Goal: Task Accomplishment & Management: Use online tool/utility

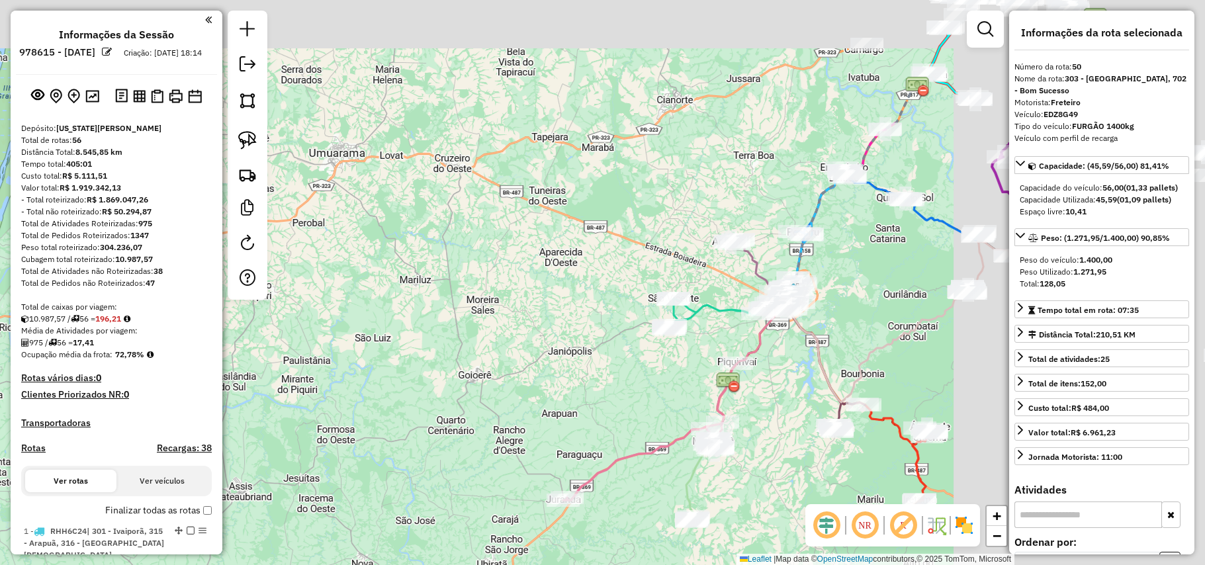
select select "**********"
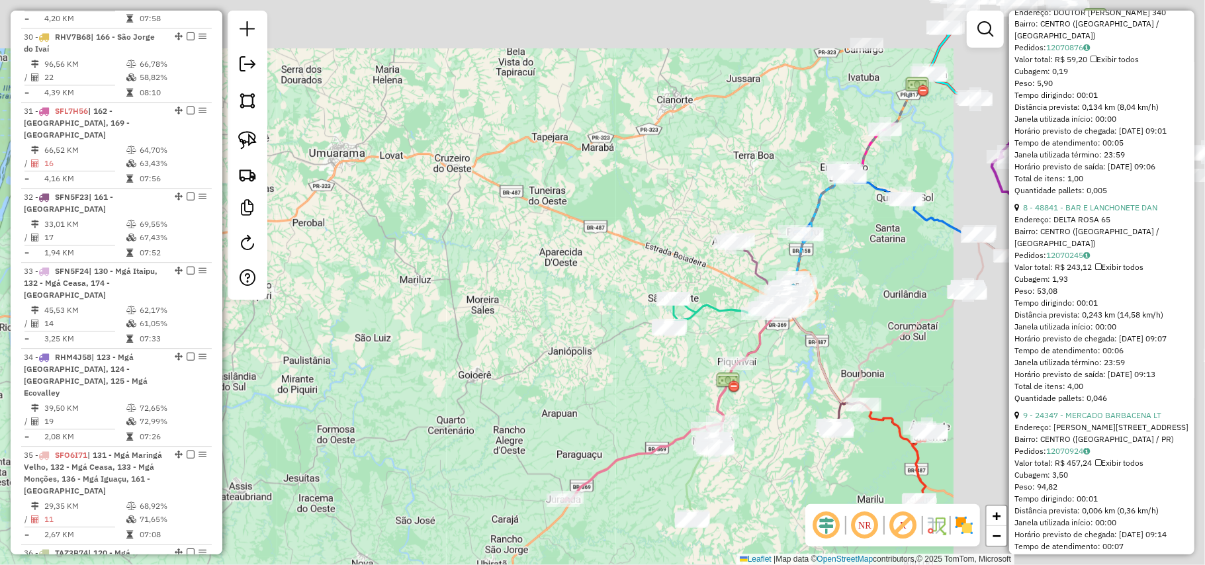
click at [327, 315] on div "Janela de atendimento Grade de atendimento Capacidade Transportadoras Veículos …" at bounding box center [602, 282] width 1205 height 565
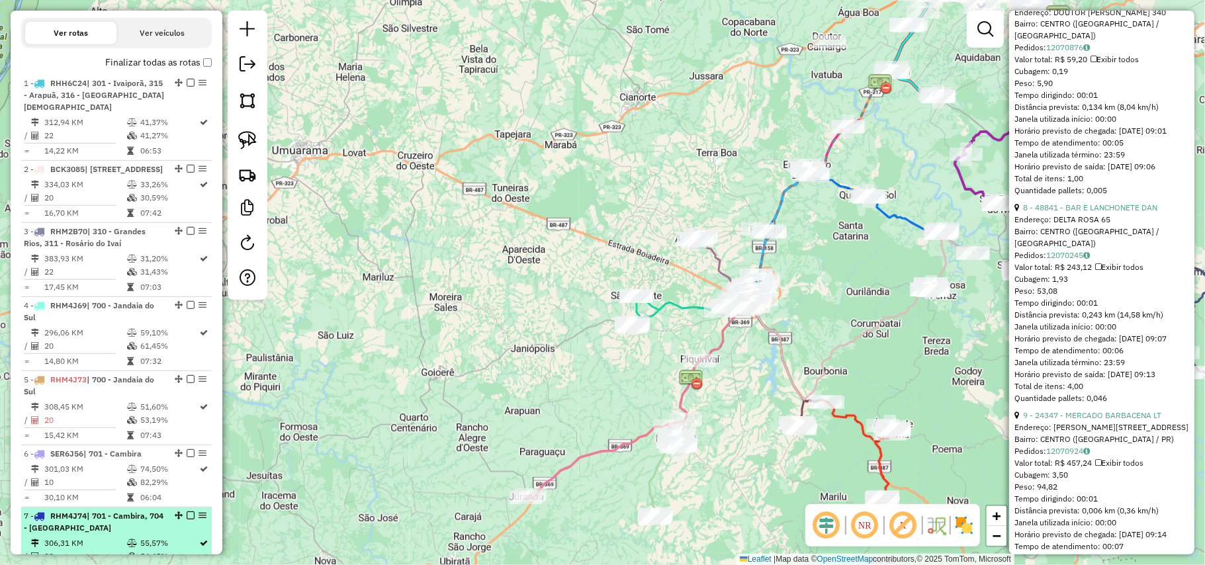
scroll to position [290, 0]
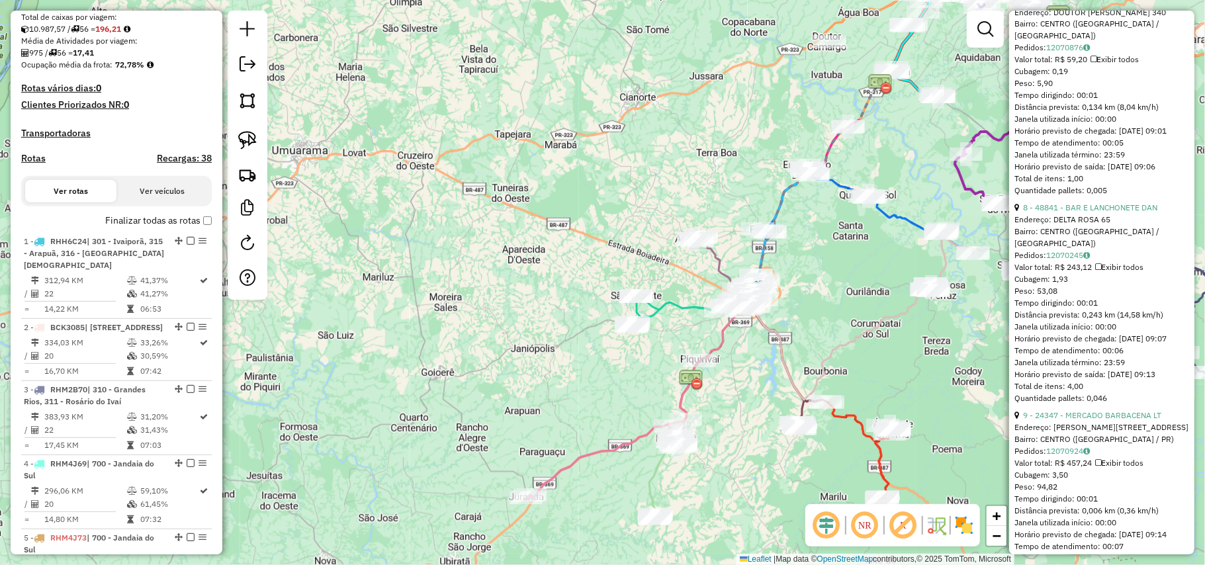
click at [164, 228] on label "Finalizar todas as rotas" at bounding box center [158, 221] width 107 height 14
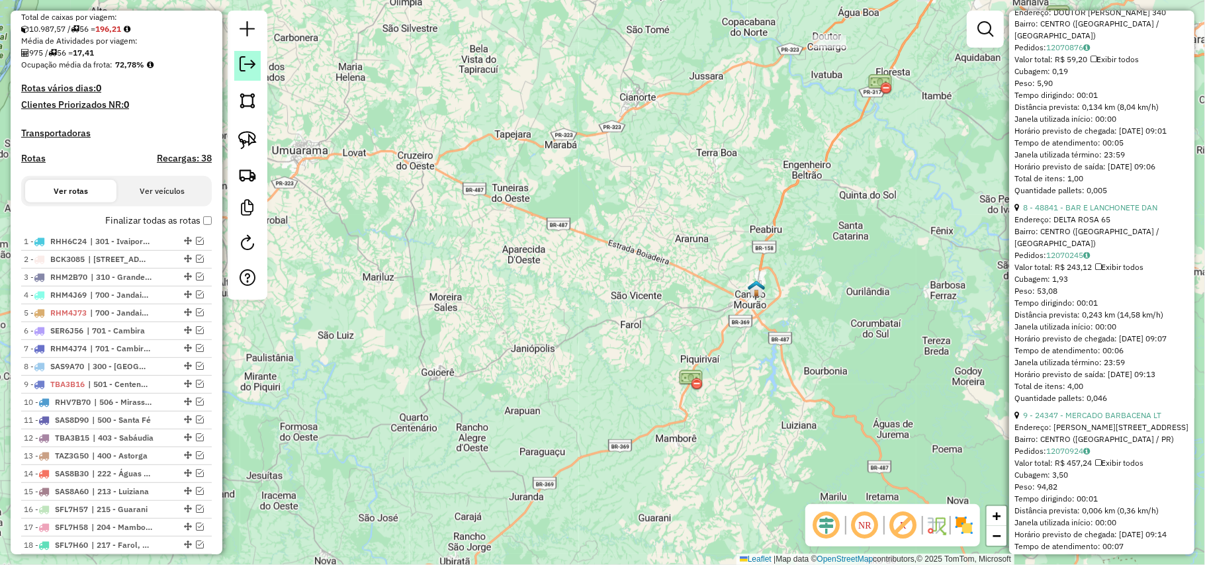
click at [244, 68] on em at bounding box center [248, 64] width 16 height 16
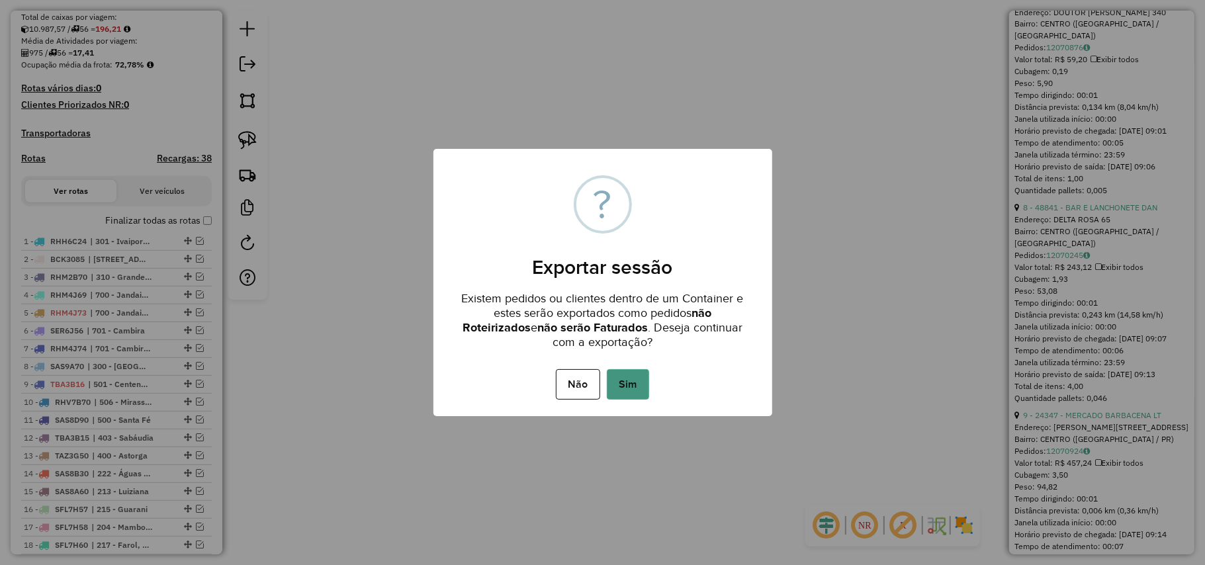
click at [622, 382] on button "Sim" at bounding box center [628, 384] width 42 height 30
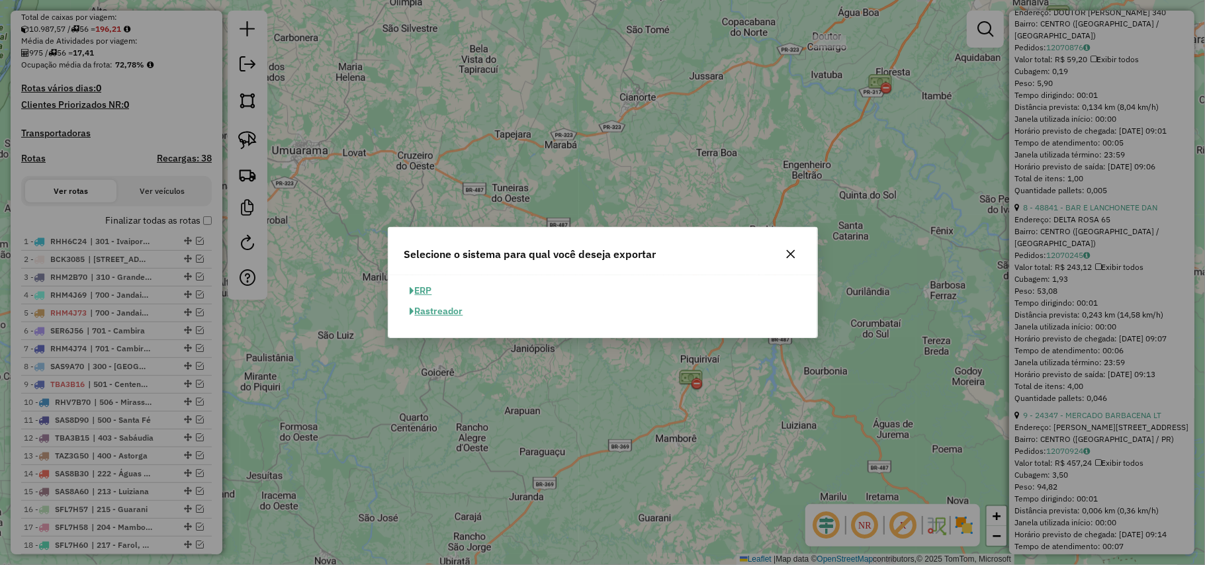
click at [427, 290] on button "ERP" at bounding box center [421, 291] width 34 height 21
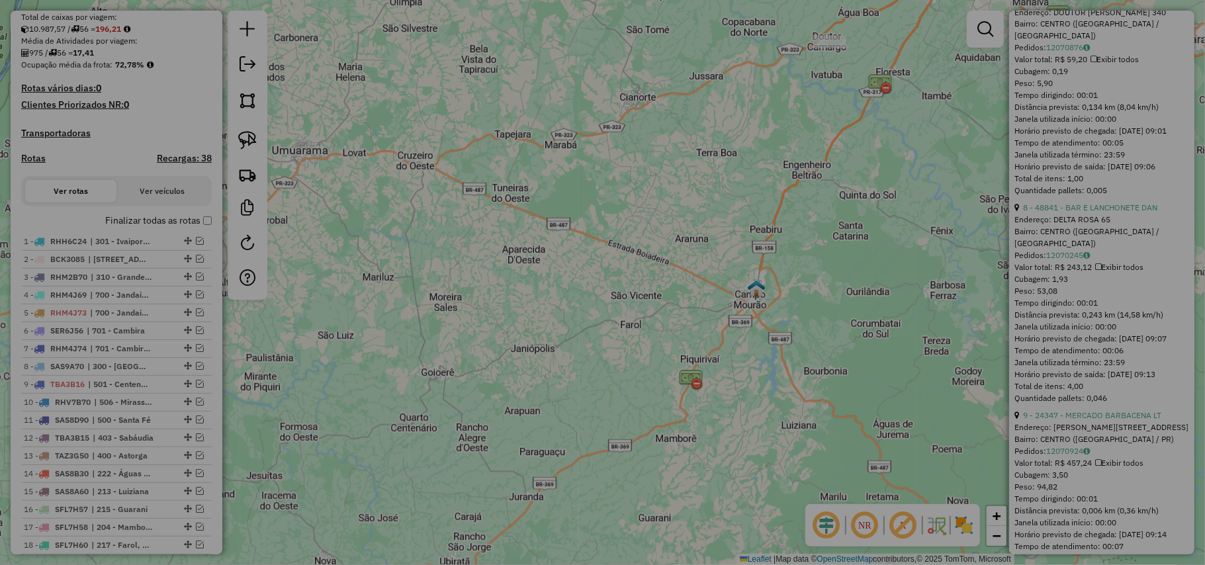
select select "**"
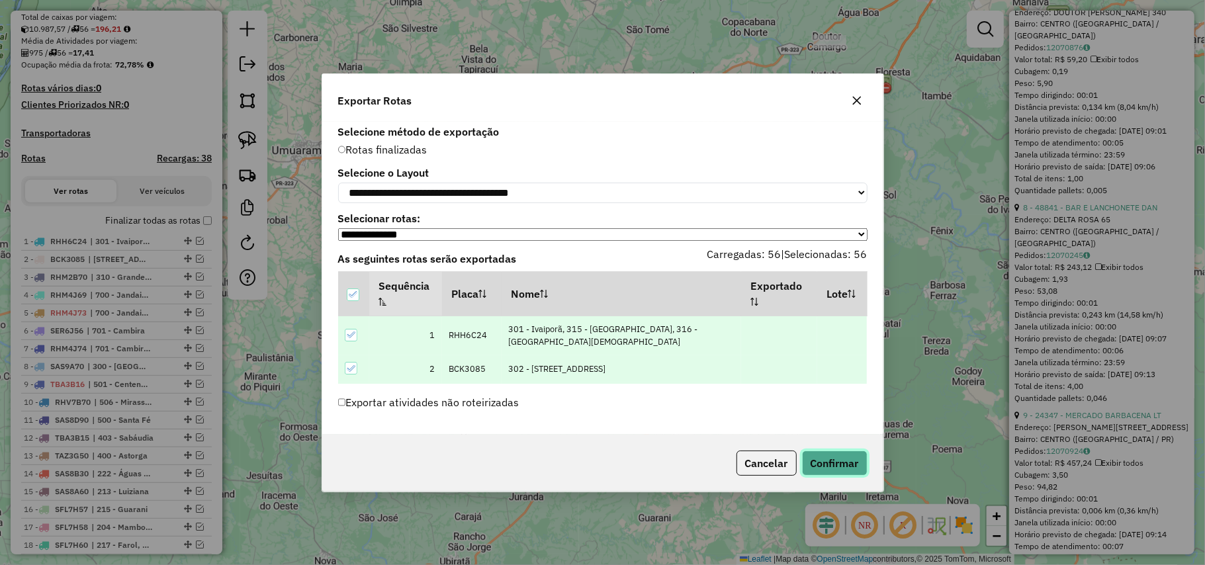
click at [842, 467] on button "Confirmar" at bounding box center [835, 463] width 66 height 25
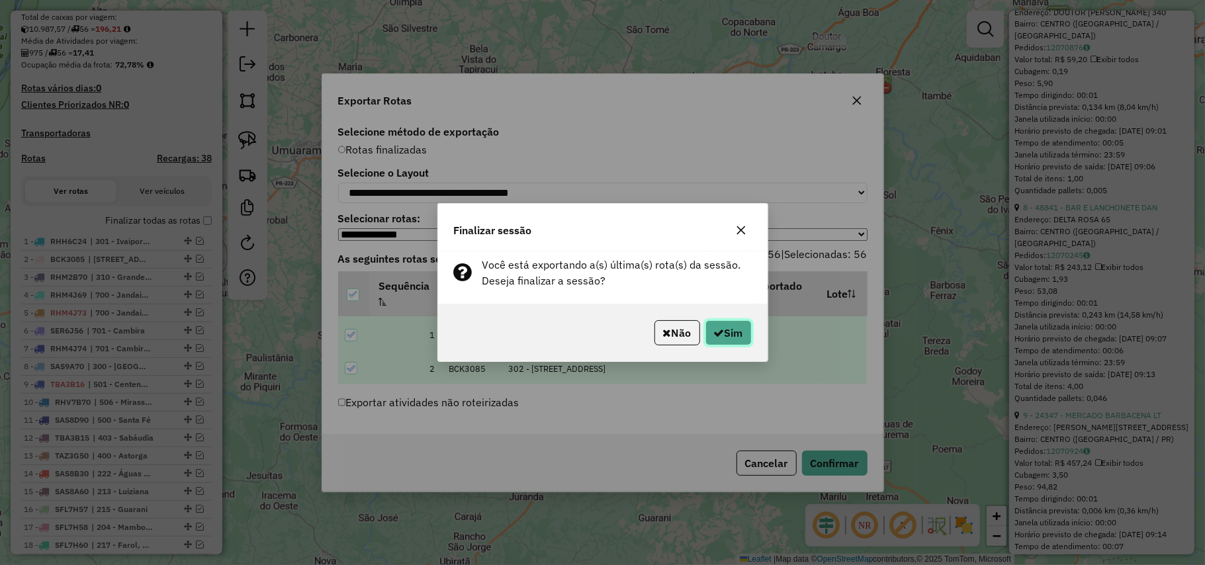
click at [721, 329] on button "Sim" at bounding box center [729, 332] width 46 height 25
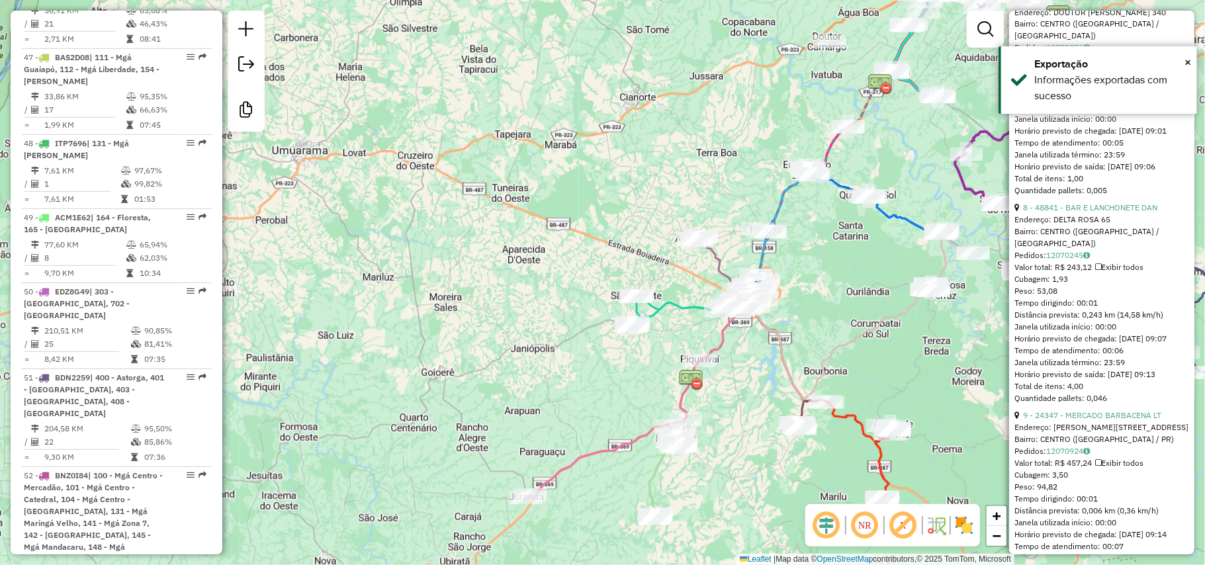
scroll to position [4344, 0]
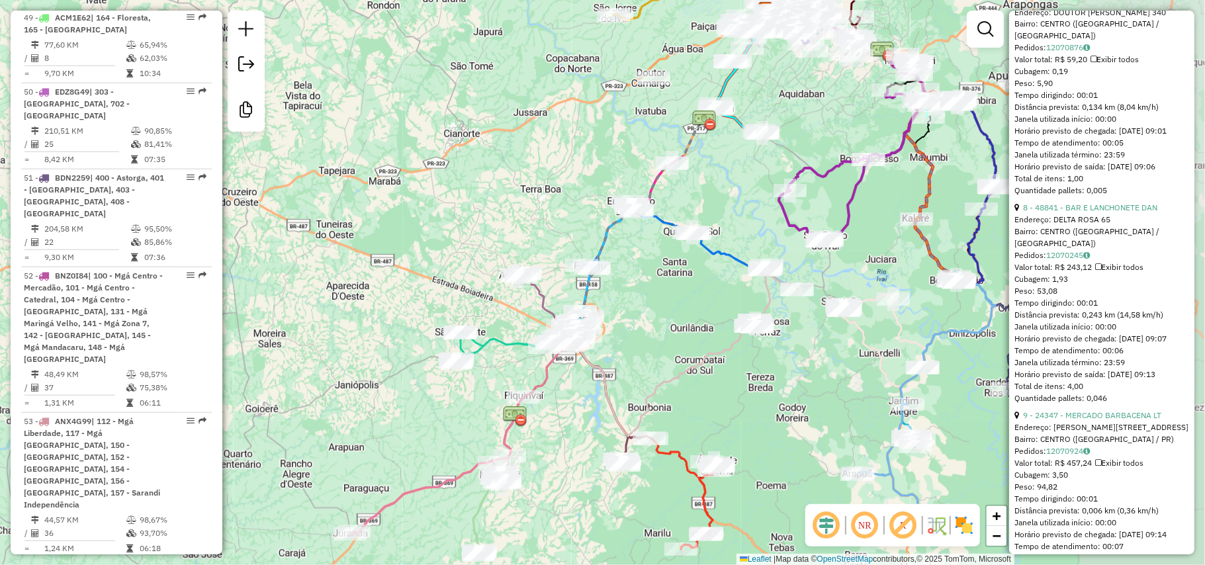
drag, startPoint x: 652, startPoint y: 130, endPoint x: 516, endPoint y: 162, distance: 139.4
click at [516, 162] on div "Janela de atendimento Grade de atendimento Capacidade Transportadoras Veículos …" at bounding box center [602, 282] width 1205 height 565
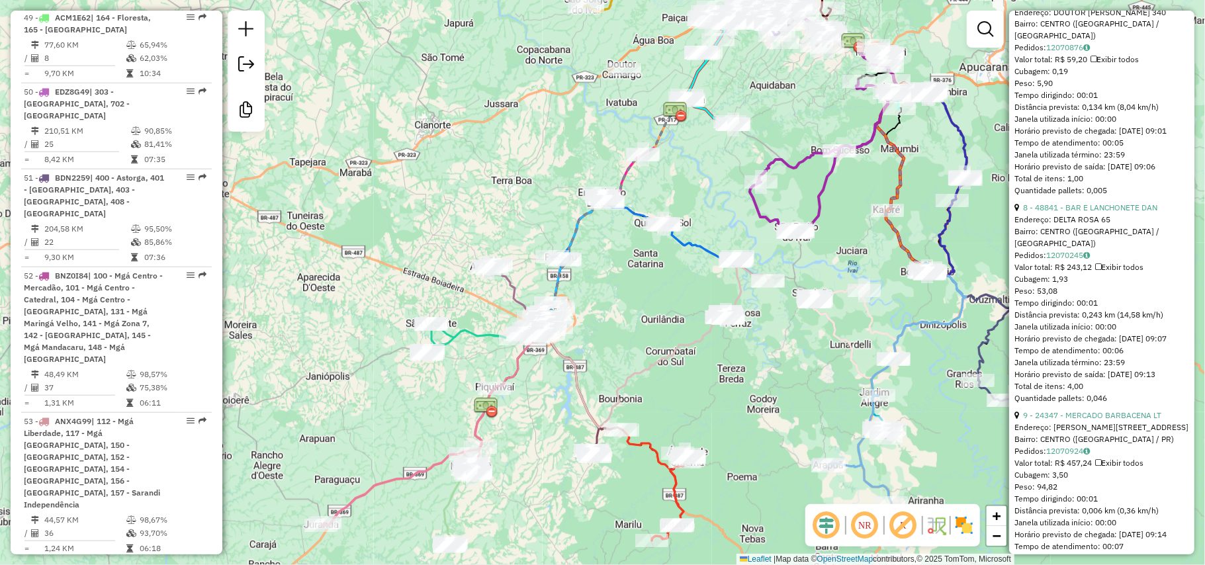
drag, startPoint x: 376, startPoint y: 263, endPoint x: 373, endPoint y: 252, distance: 10.9
click at [350, 253] on div "Janela de atendimento Grade de atendimento Capacidade Transportadoras Veículos …" at bounding box center [602, 282] width 1205 height 565
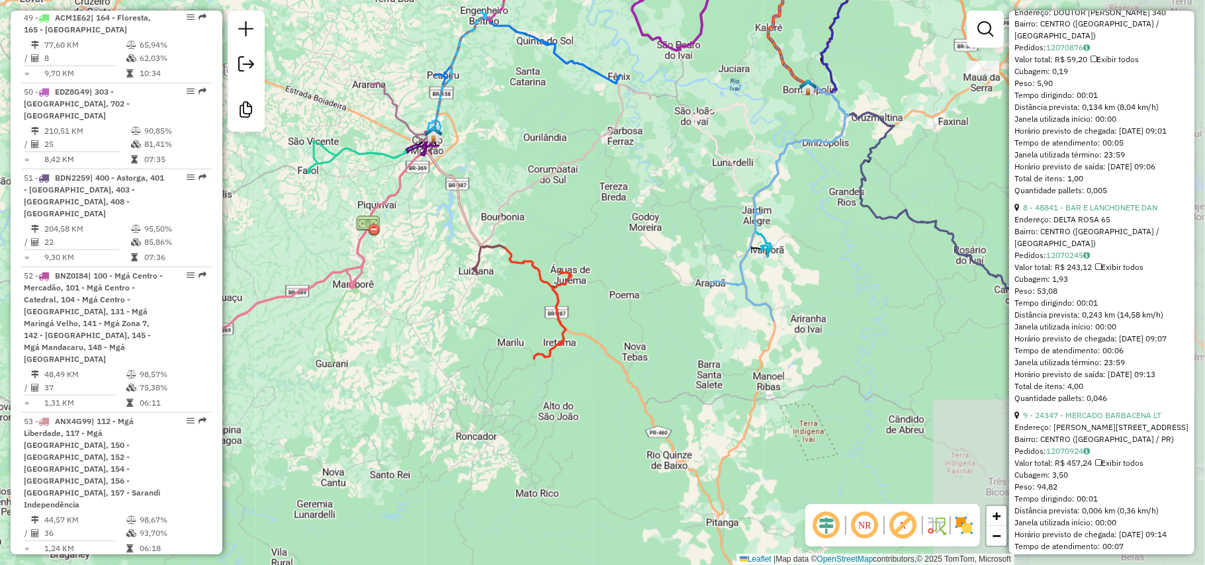
drag, startPoint x: 543, startPoint y: 152, endPoint x: 488, endPoint y: 85, distance: 86.5
click at [422, 0] on html "Aguarde... Pop-up bloqueado! Seu navegador bloqueou automáticamente a abertura …" at bounding box center [602, 282] width 1205 height 565
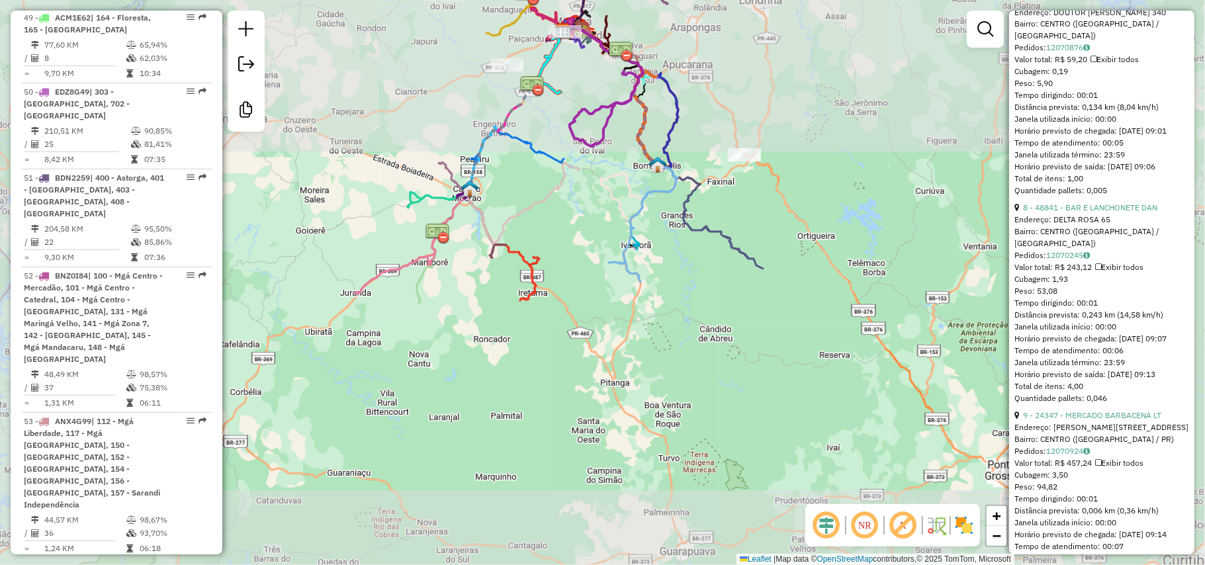
drag, startPoint x: 626, startPoint y: 207, endPoint x: 604, endPoint y: 265, distance: 62.8
click at [604, 219] on icon at bounding box center [639, 192] width 77 height 54
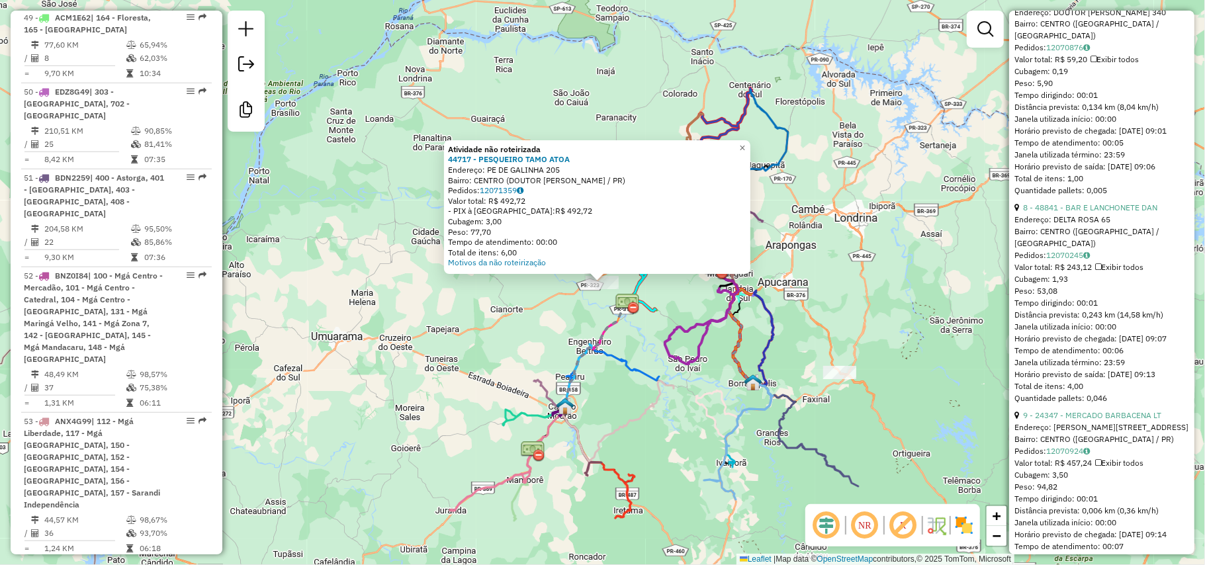
click at [702, 422] on icon at bounding box center [734, 410] width 77 height 54
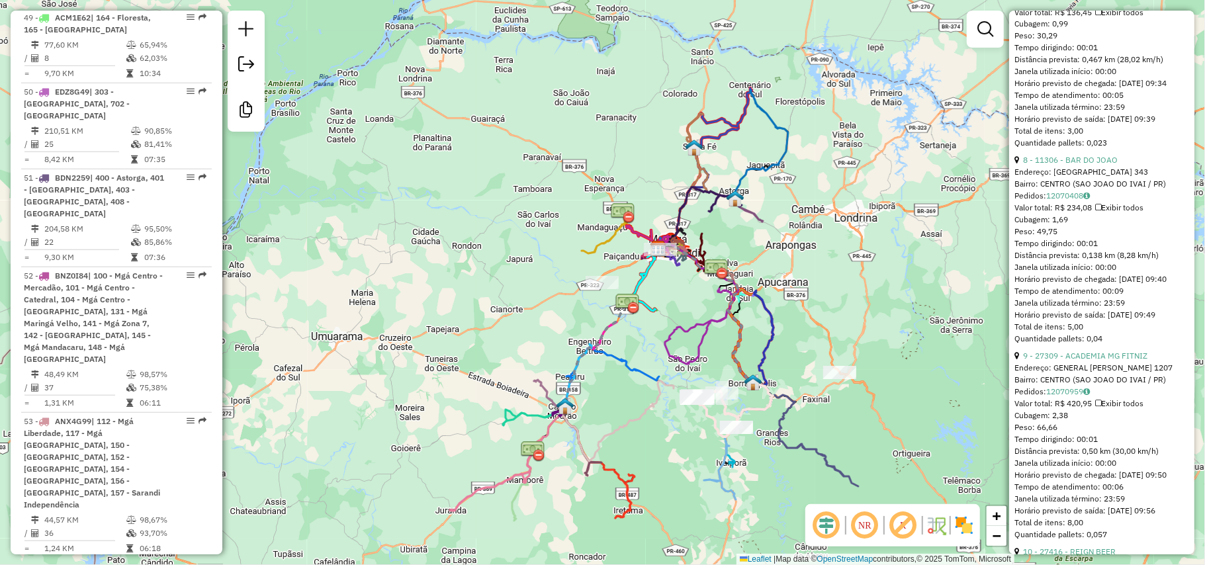
scroll to position [608, 0]
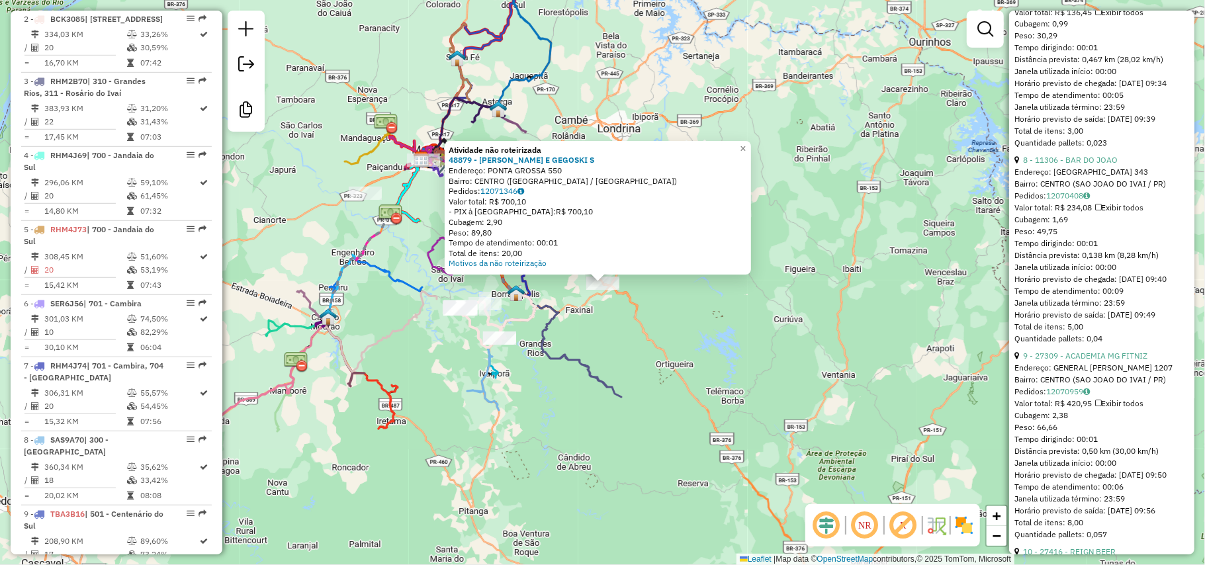
click at [361, 185] on div "Atividade não roteirizada 48879 - RIBEIRO E GEGOSKI S Endereço: PONTA GROSSA 55…" at bounding box center [602, 282] width 1205 height 565
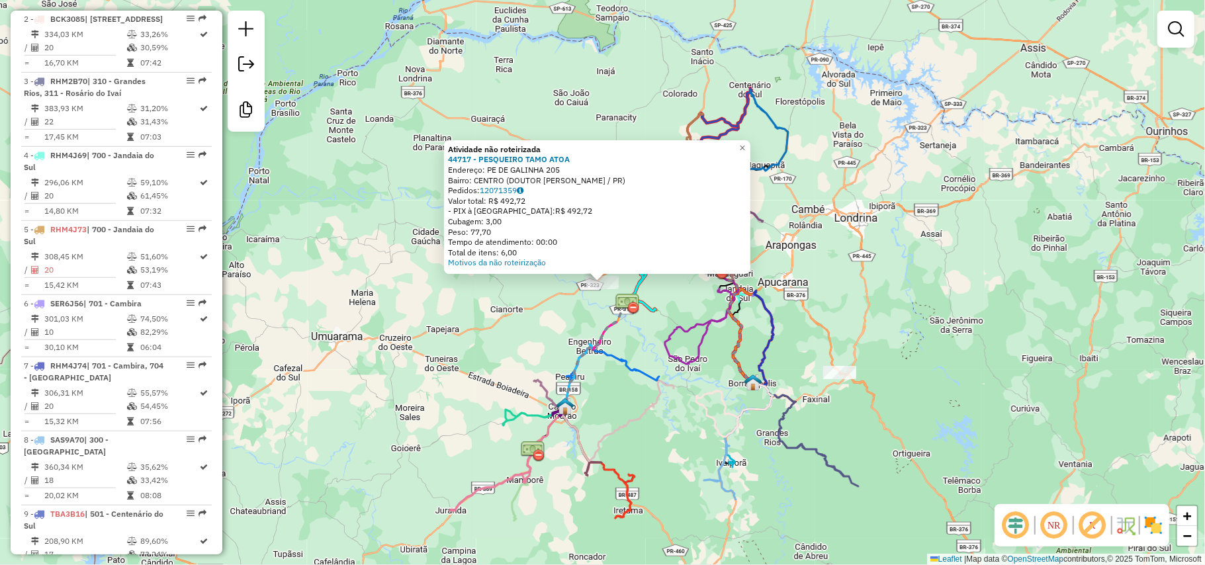
click at [585, 306] on div "Atividade não roteirizada 44717 - PESQUEIRO TAMO ATOA Endereço: PE DE GALINHA 2…" at bounding box center [602, 282] width 1205 height 565
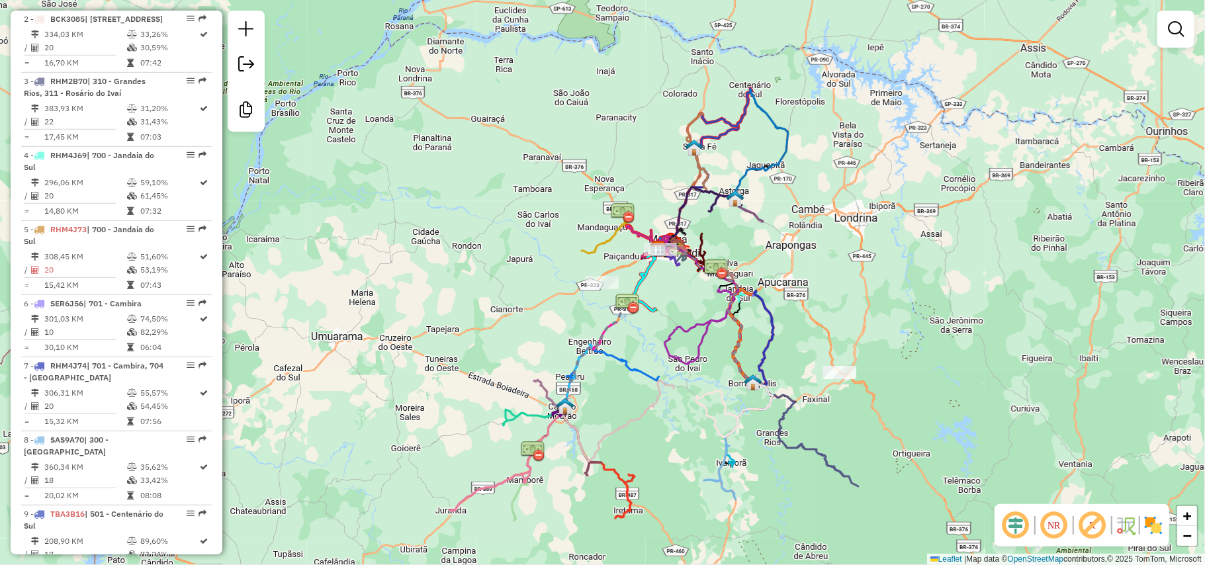
click at [657, 241] on img at bounding box center [658, 248] width 17 height 17
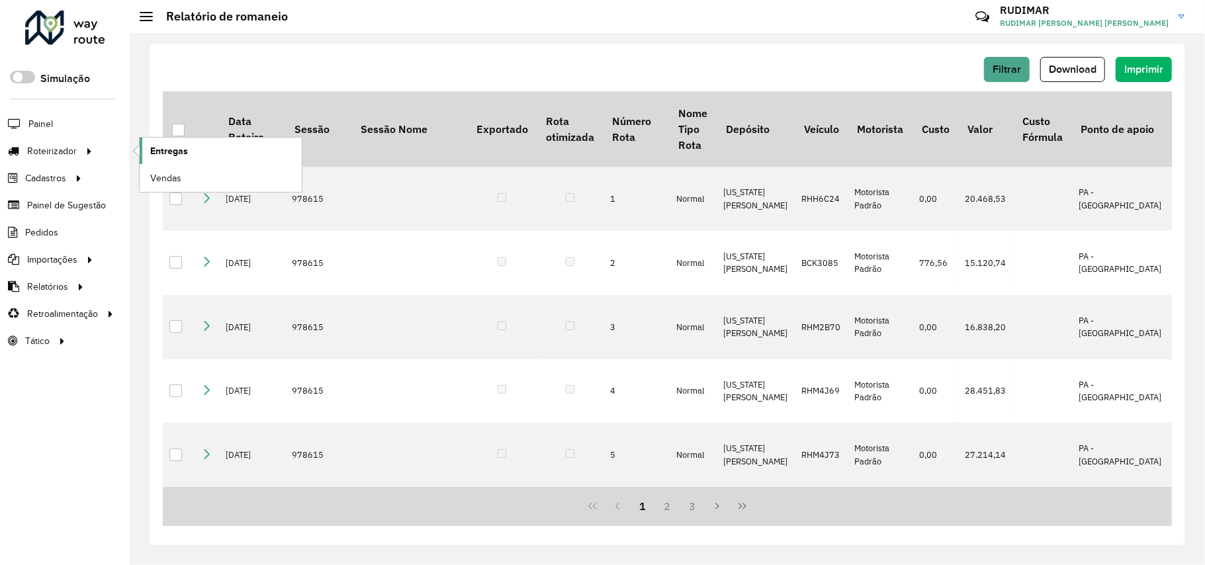
click at [175, 160] on link "Entregas" at bounding box center [221, 151] width 162 height 26
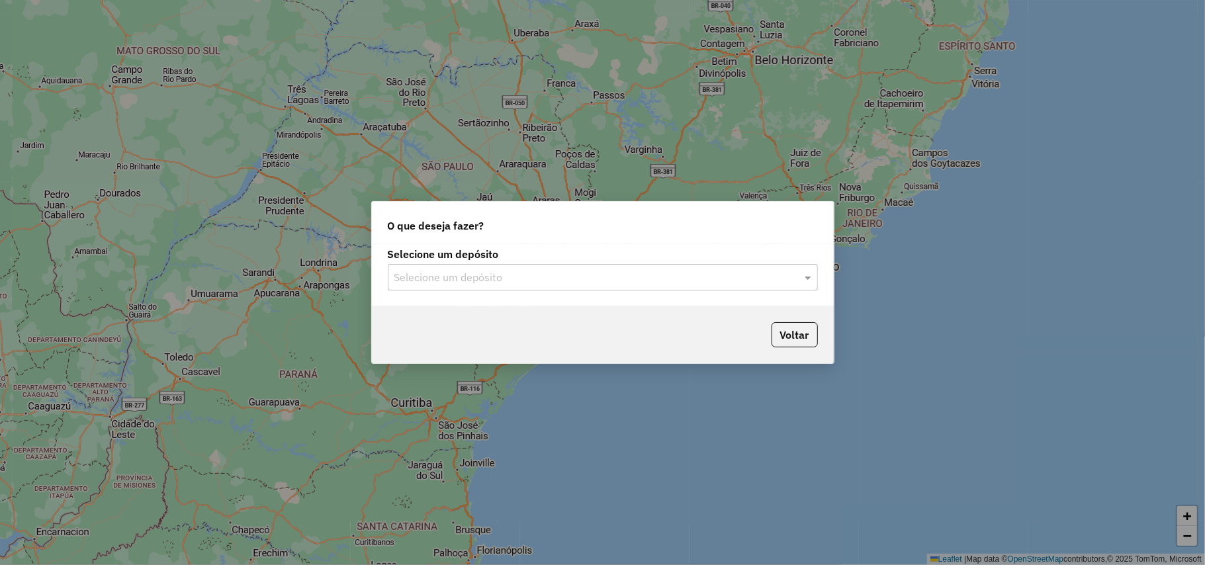
click at [528, 281] on input "text" at bounding box center [590, 278] width 391 height 16
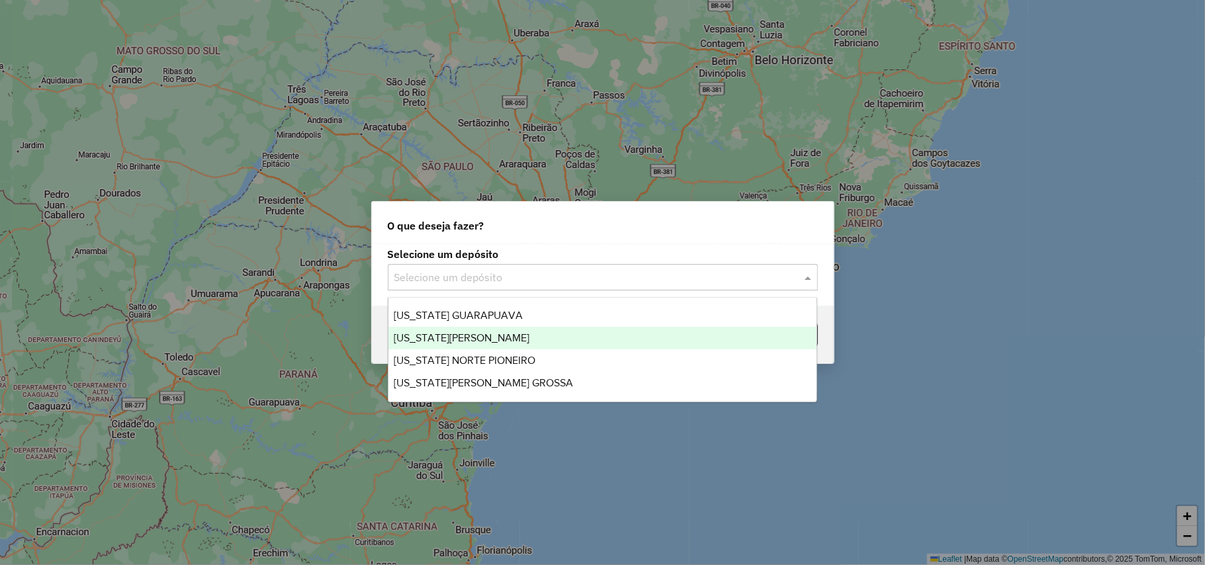
click at [524, 332] on div "[US_STATE][PERSON_NAME]" at bounding box center [603, 338] width 428 height 23
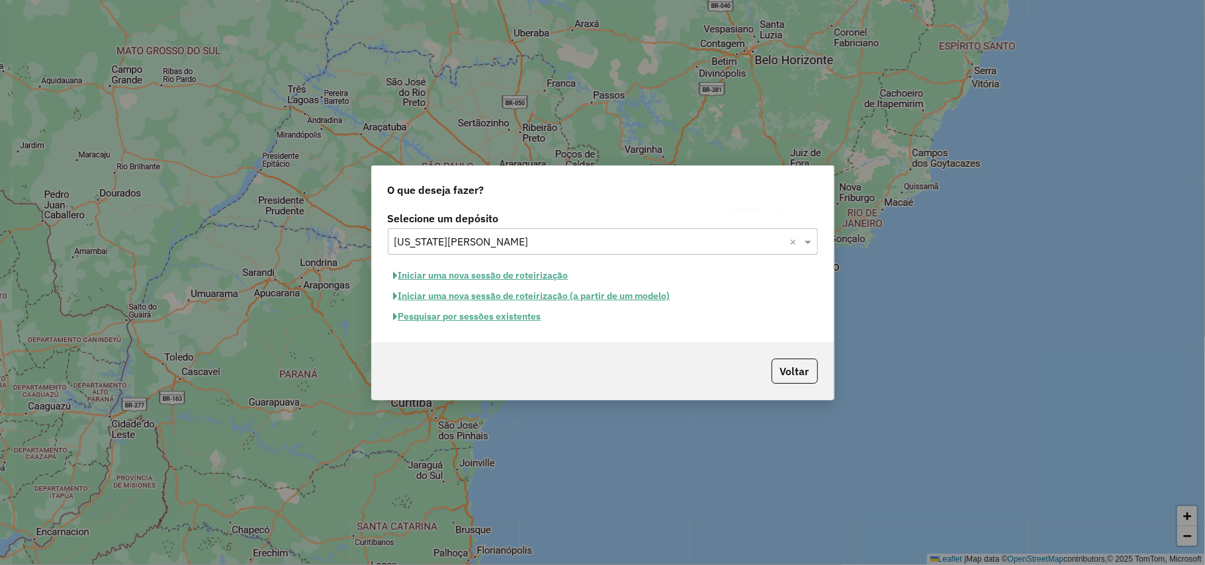
click at [525, 271] on button "Iniciar uma nova sessão de roteirização" at bounding box center [481, 275] width 187 height 21
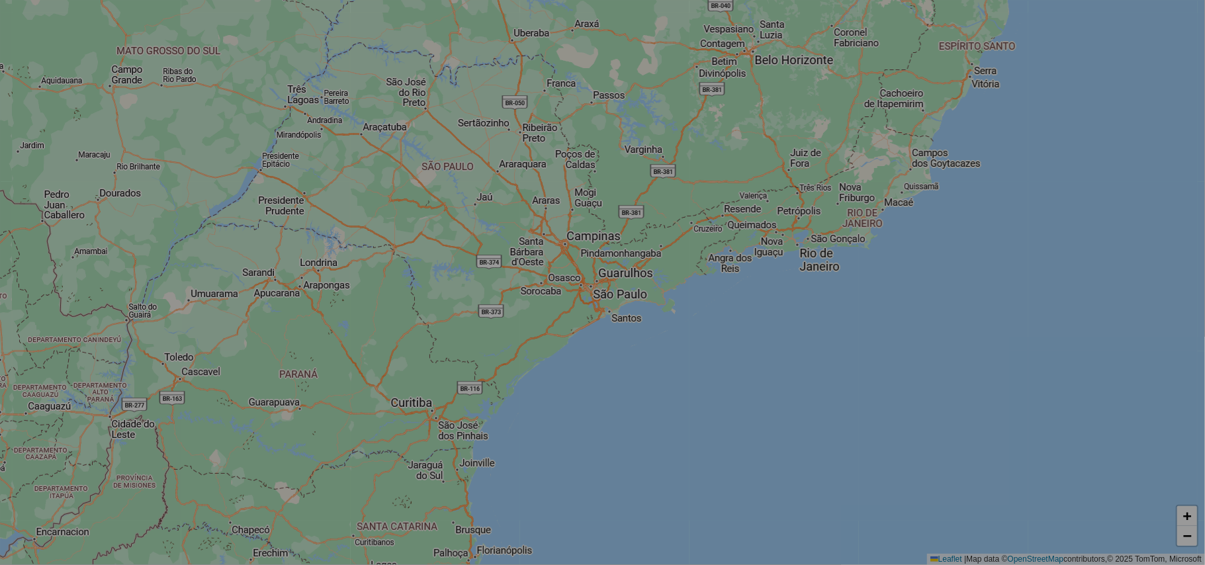
select select "*"
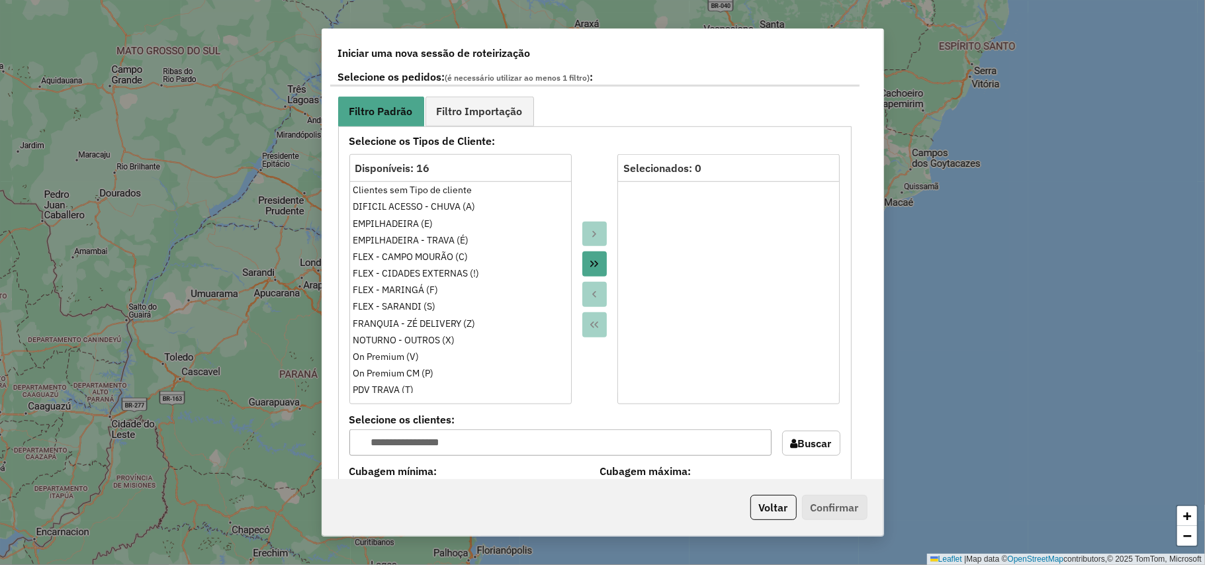
scroll to position [706, 0]
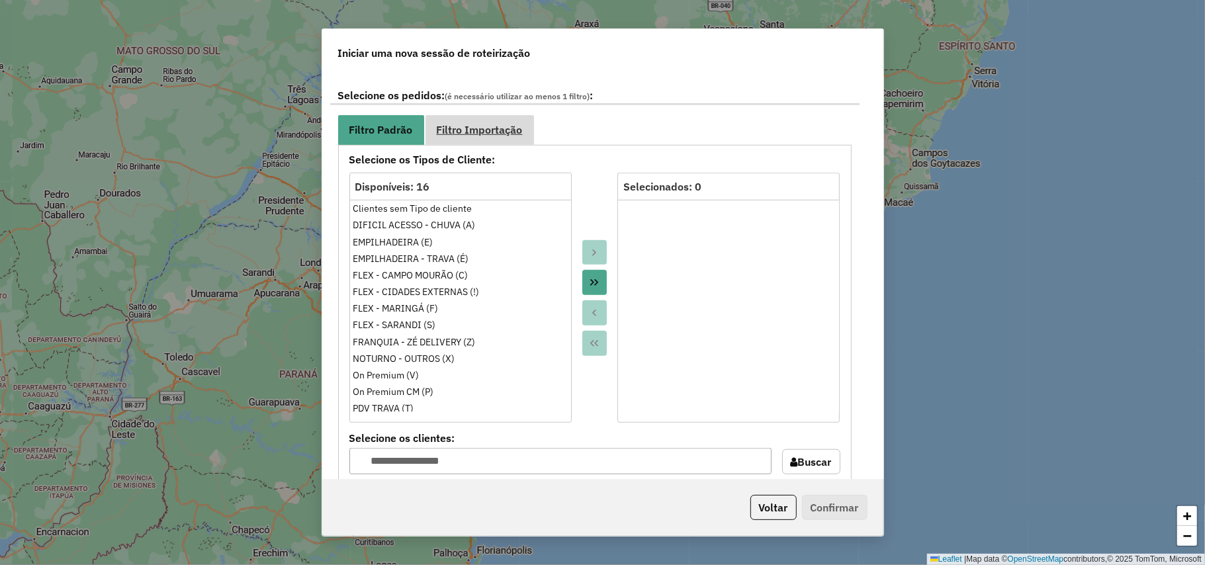
click at [489, 117] on link "Filtro Importação" at bounding box center [480, 130] width 109 height 30
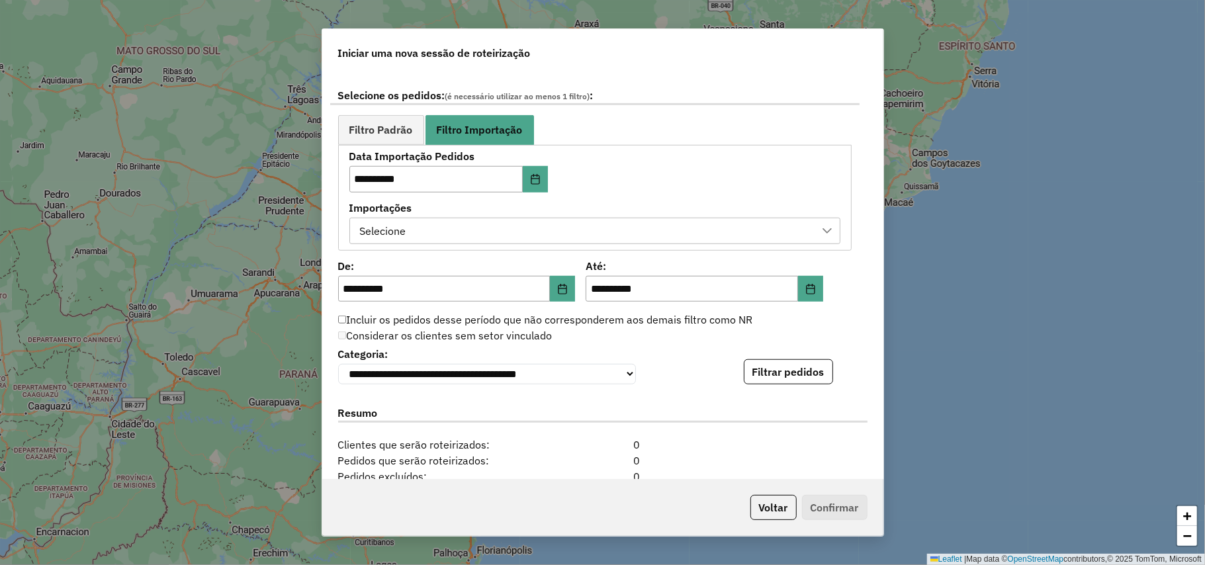
click at [493, 233] on div "Selecione" at bounding box center [584, 230] width 459 height 25
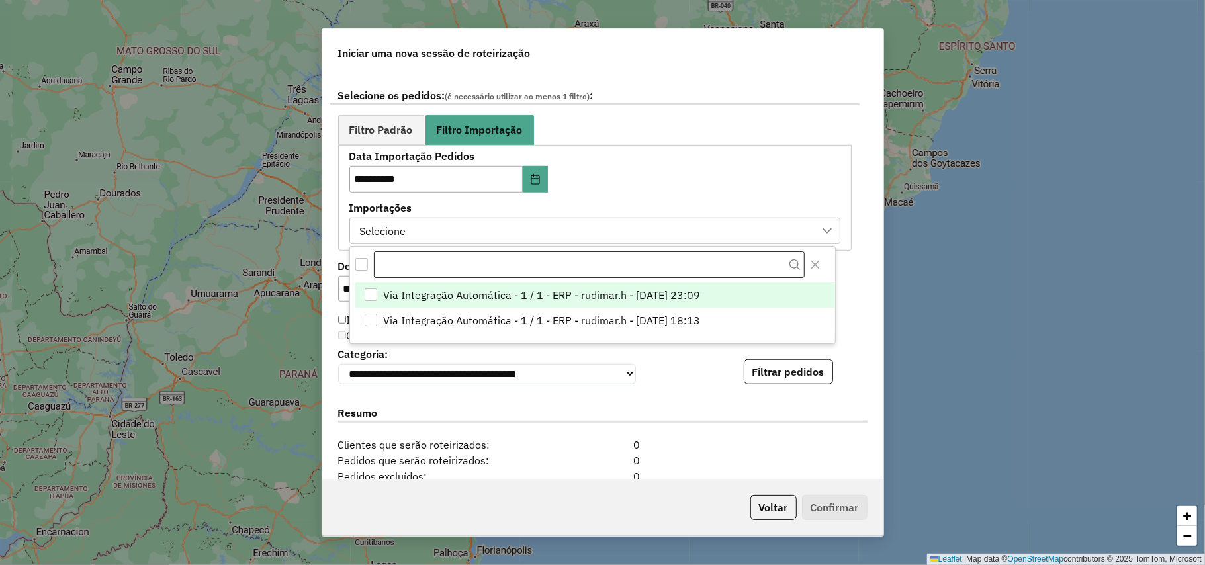
scroll to position [9, 60]
click at [534, 299] on span "Via Integração Automática - 1 / 1 - ERP - rudimar.h - 12/08/2025 23:09" at bounding box center [541, 295] width 317 height 16
click at [819, 385] on button "Filtrar pedidos" at bounding box center [788, 371] width 89 height 25
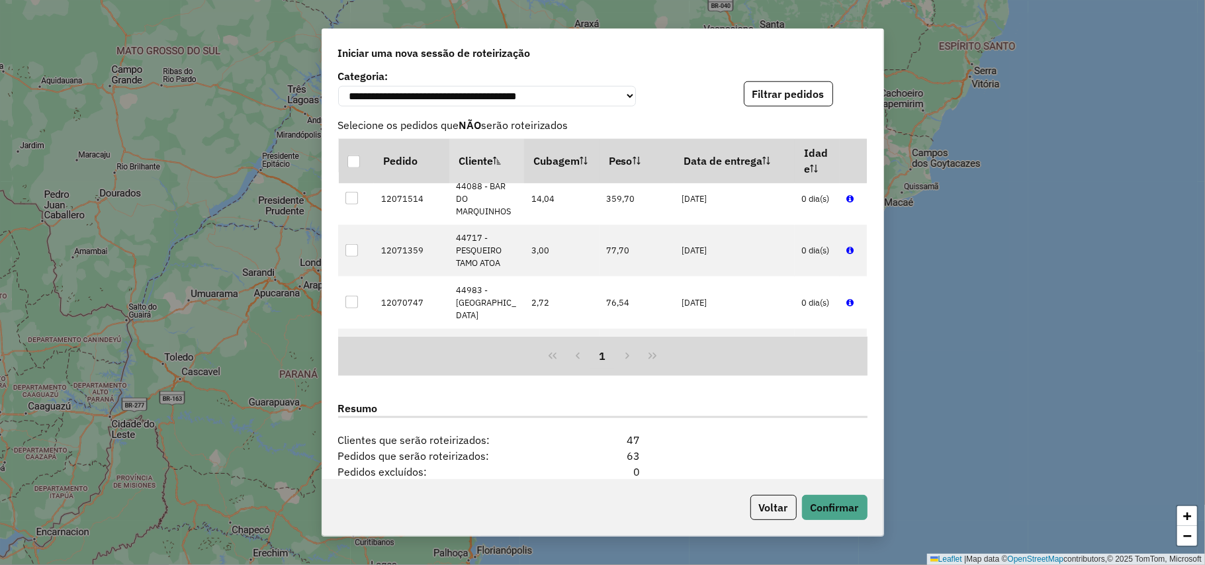
scroll to position [1235, 0]
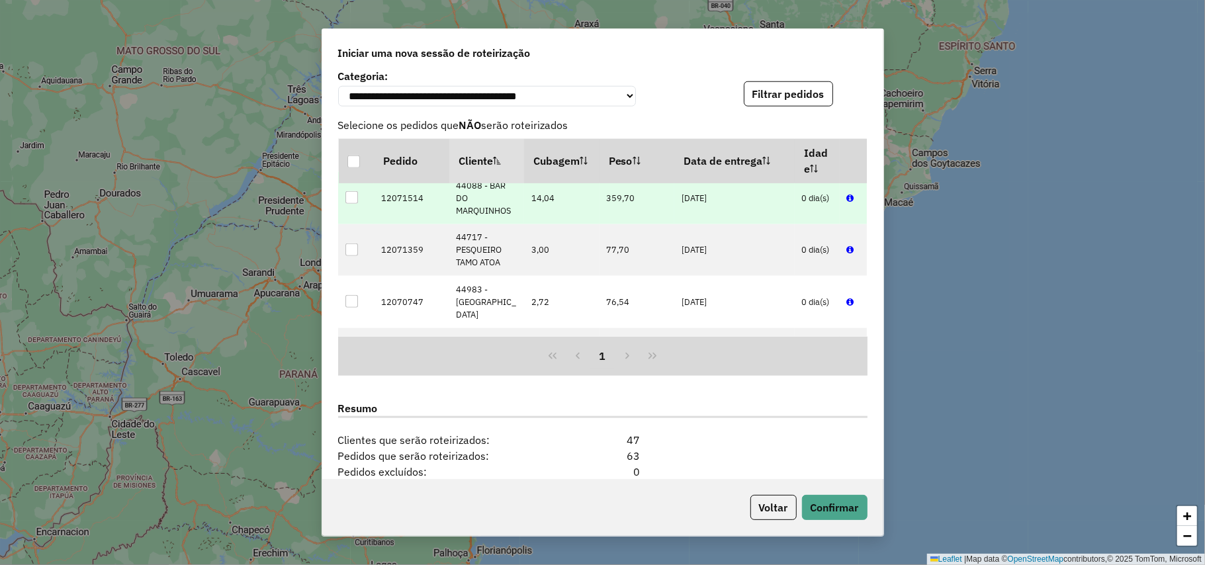
click at [350, 204] on div at bounding box center [352, 197] width 13 height 13
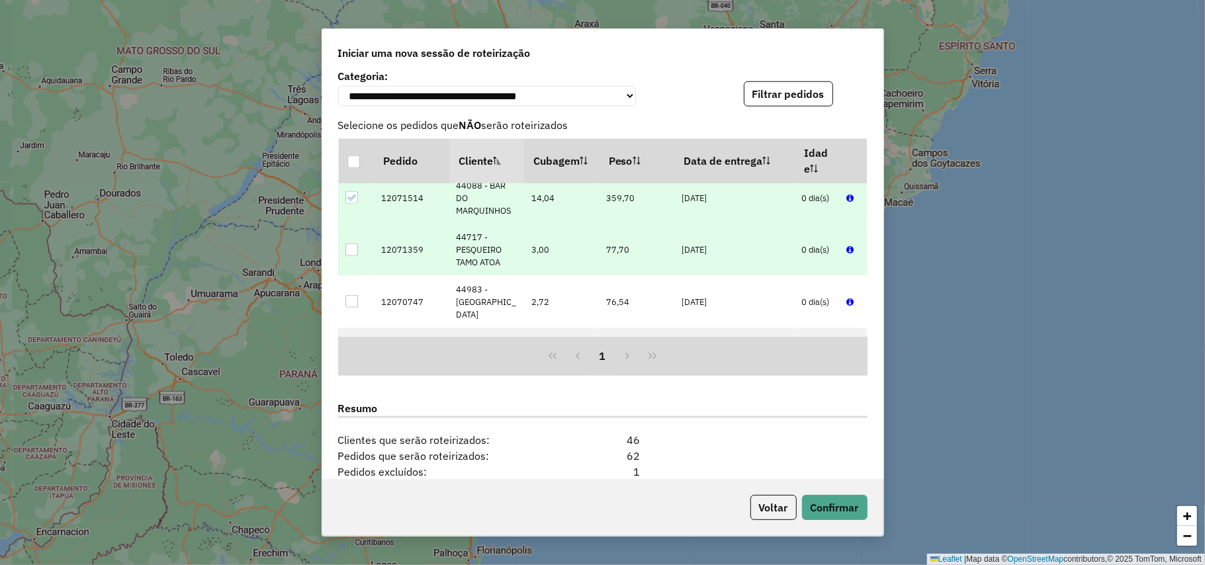
click at [352, 256] on div at bounding box center [352, 250] width 13 height 13
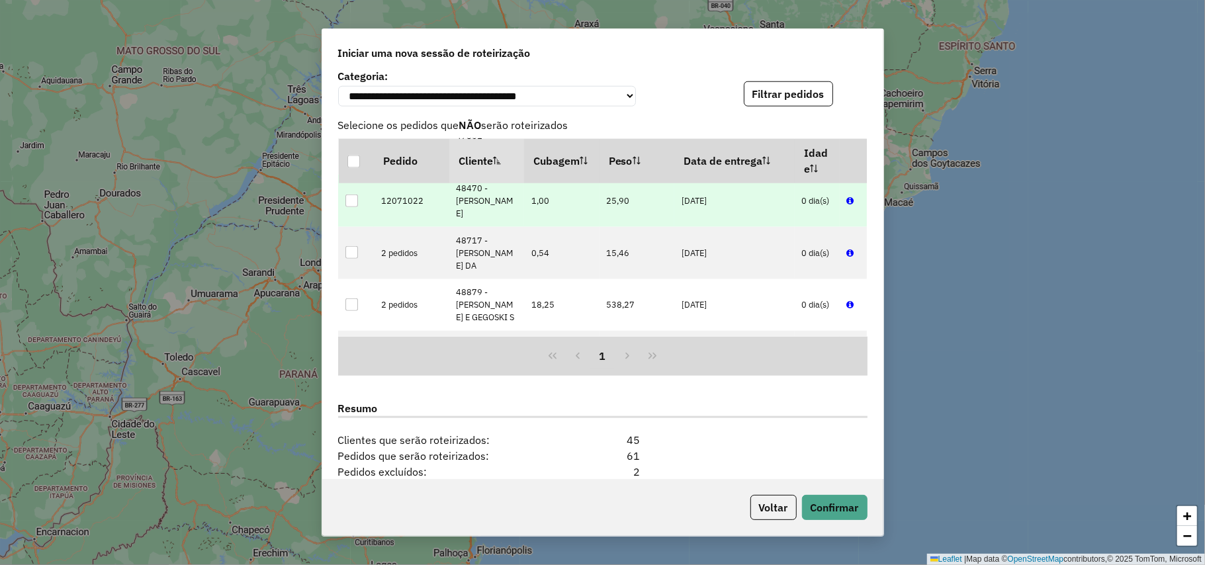
scroll to position [1765, 0]
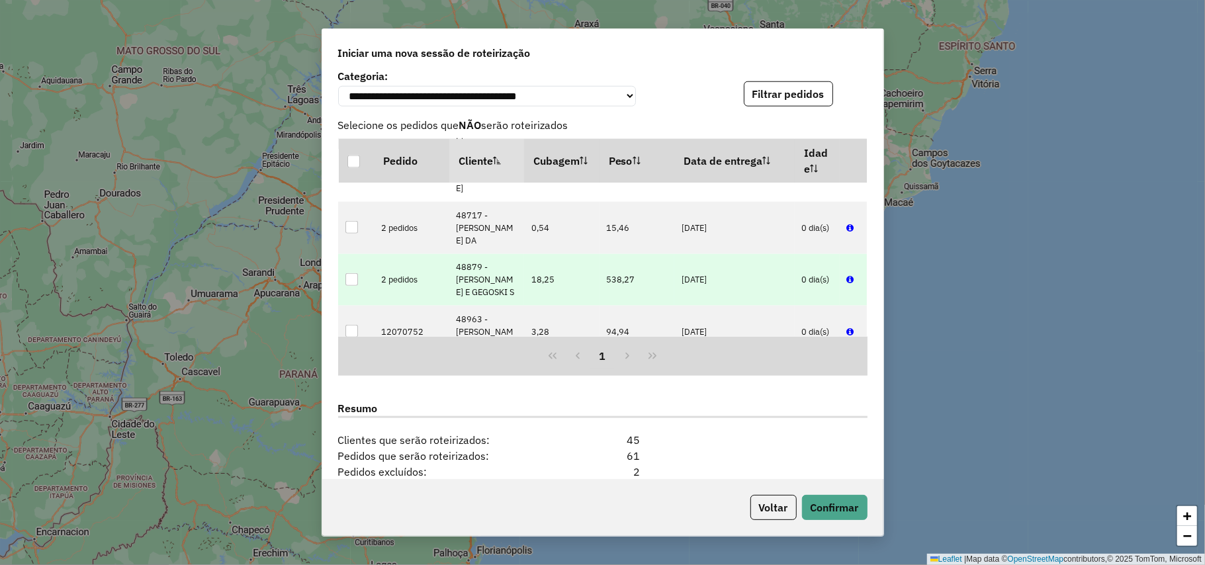
click at [353, 286] on div at bounding box center [352, 279] width 13 height 13
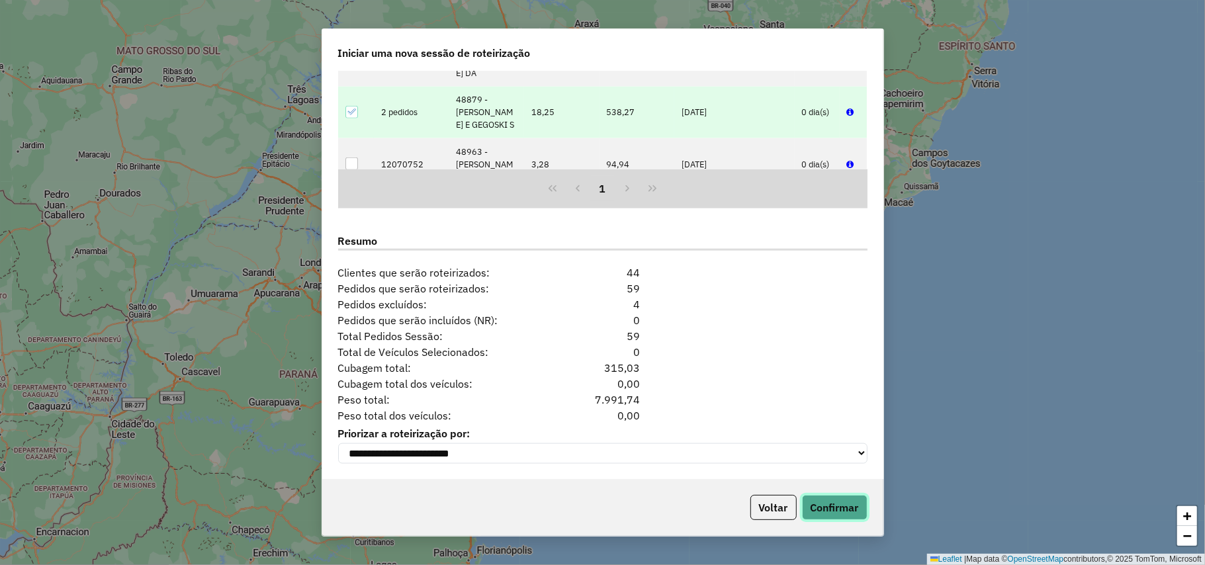
click at [851, 498] on button "Confirmar" at bounding box center [835, 507] width 66 height 25
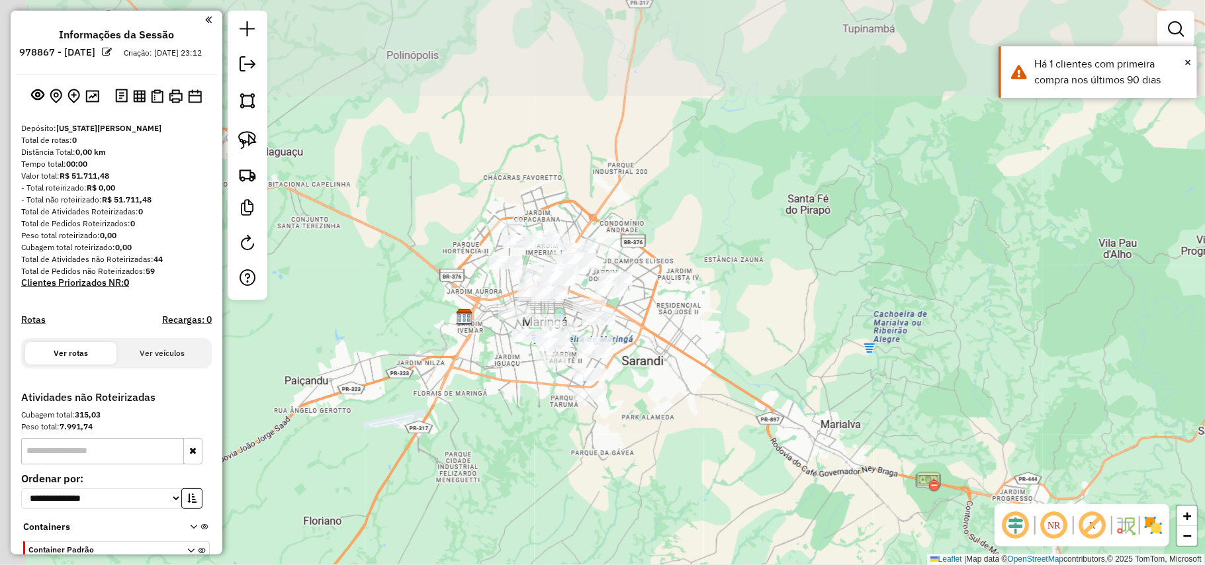
drag, startPoint x: 716, startPoint y: 453, endPoint x: 782, endPoint y: 438, distance: 67.9
click at [743, 467] on div "Janela de atendimento Grade de atendimento Capacidade Transportadoras Veículos …" at bounding box center [602, 282] width 1205 height 565
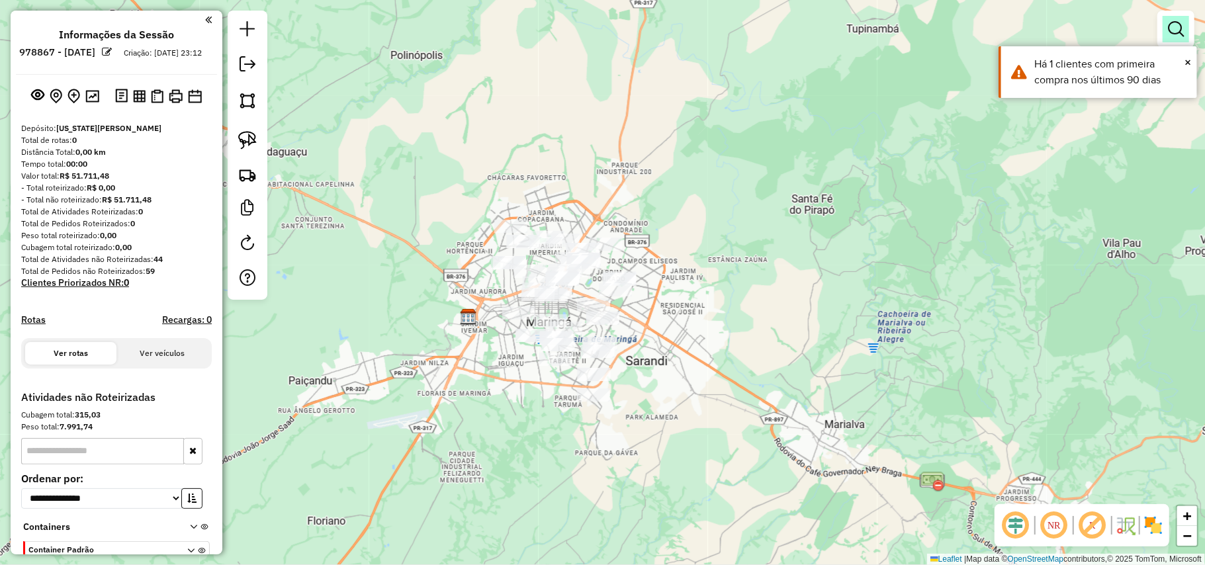
click at [1176, 17] on link at bounding box center [1176, 29] width 26 height 26
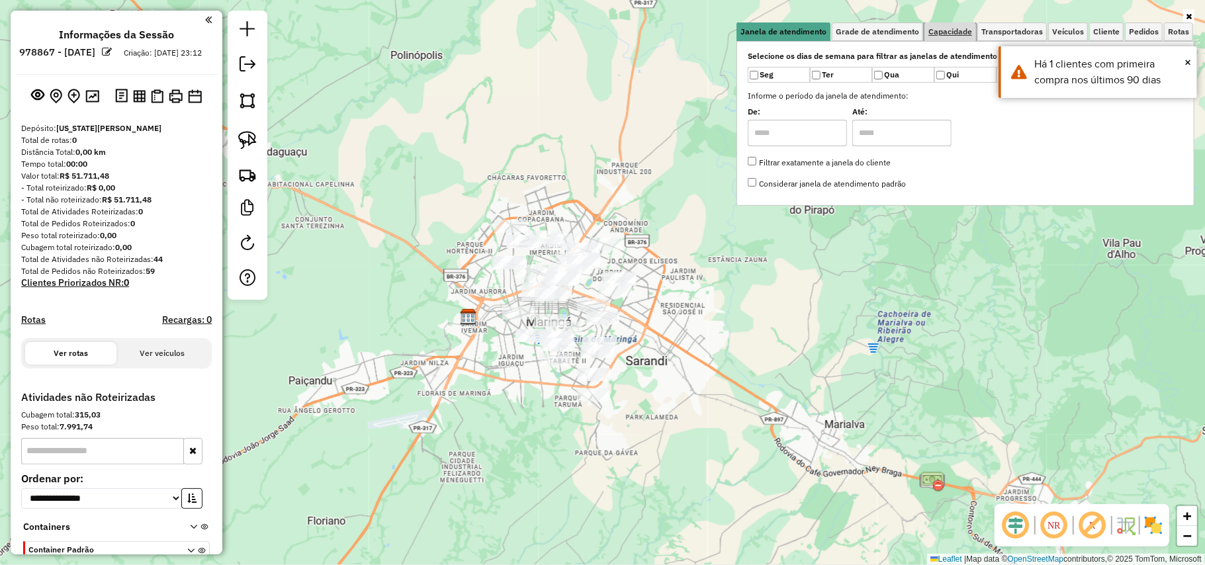
click at [933, 33] on span "Capacidade" at bounding box center [951, 32] width 44 height 8
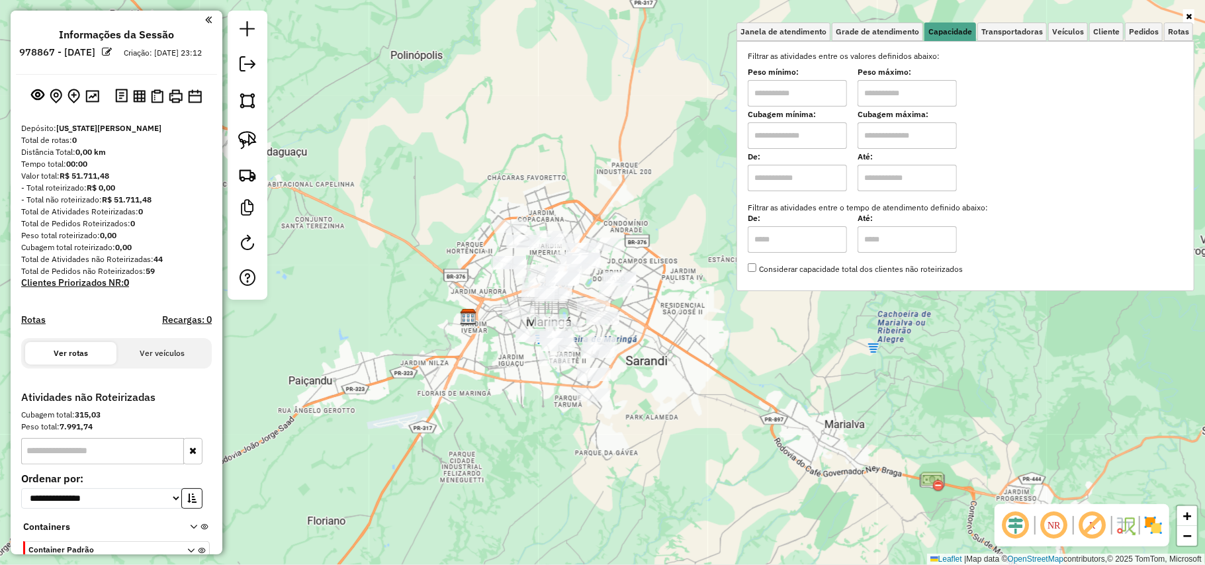
click at [806, 83] on input "text" at bounding box center [797, 93] width 99 height 26
type input "****"
click at [866, 105] on input "text" at bounding box center [907, 93] width 99 height 26
type input "******"
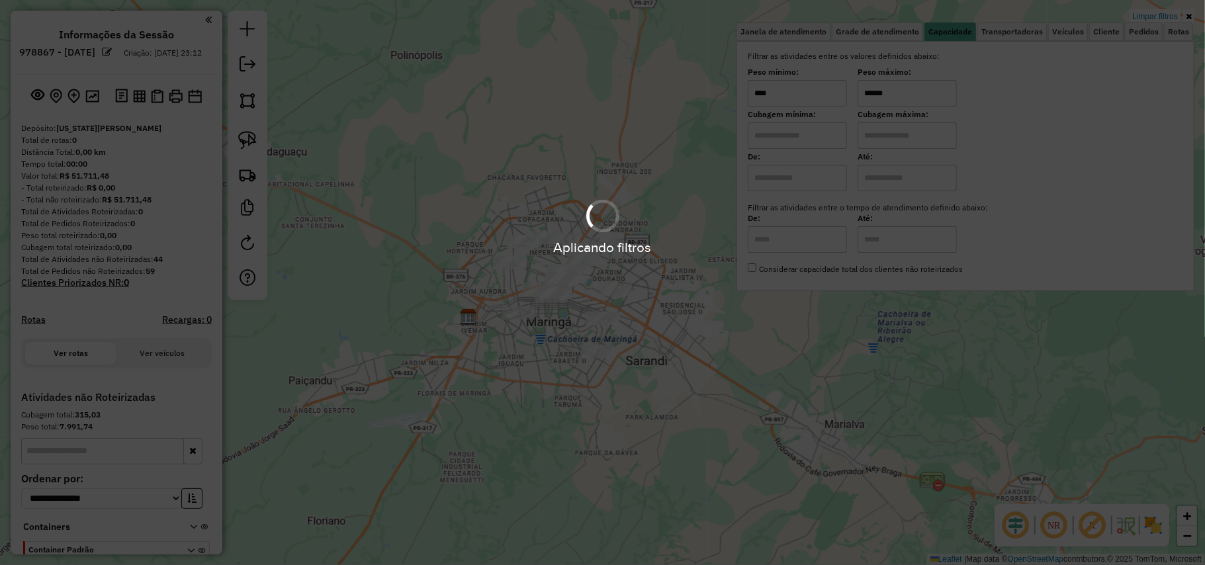
click at [723, 329] on hb-app "**********" at bounding box center [602, 282] width 1205 height 565
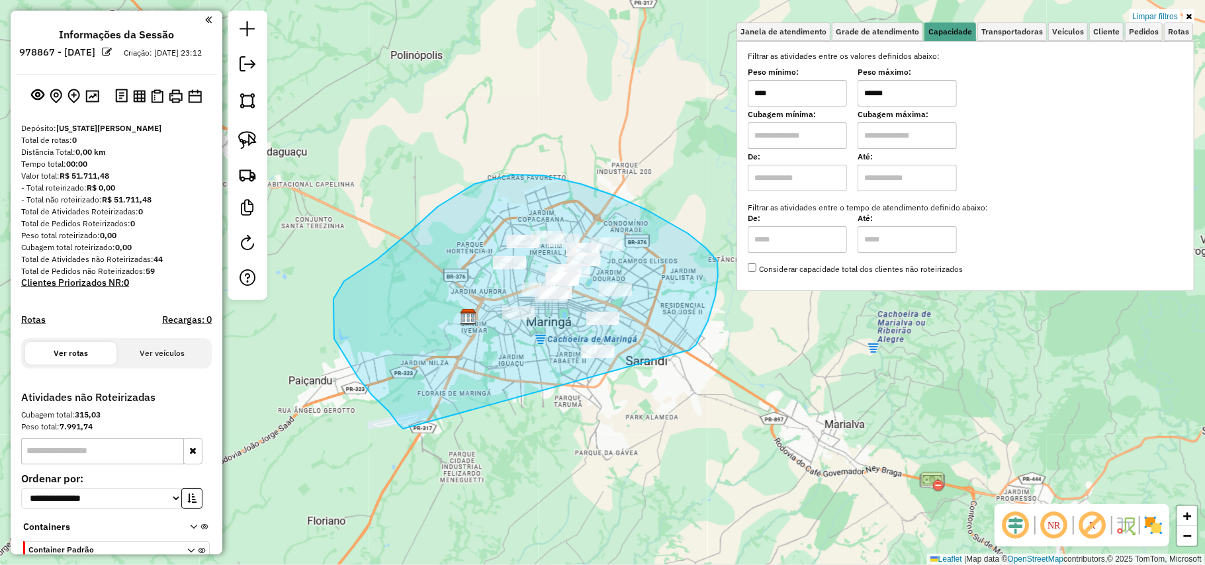
drag, startPoint x: 718, startPoint y: 261, endPoint x: 403, endPoint y: 429, distance: 356.6
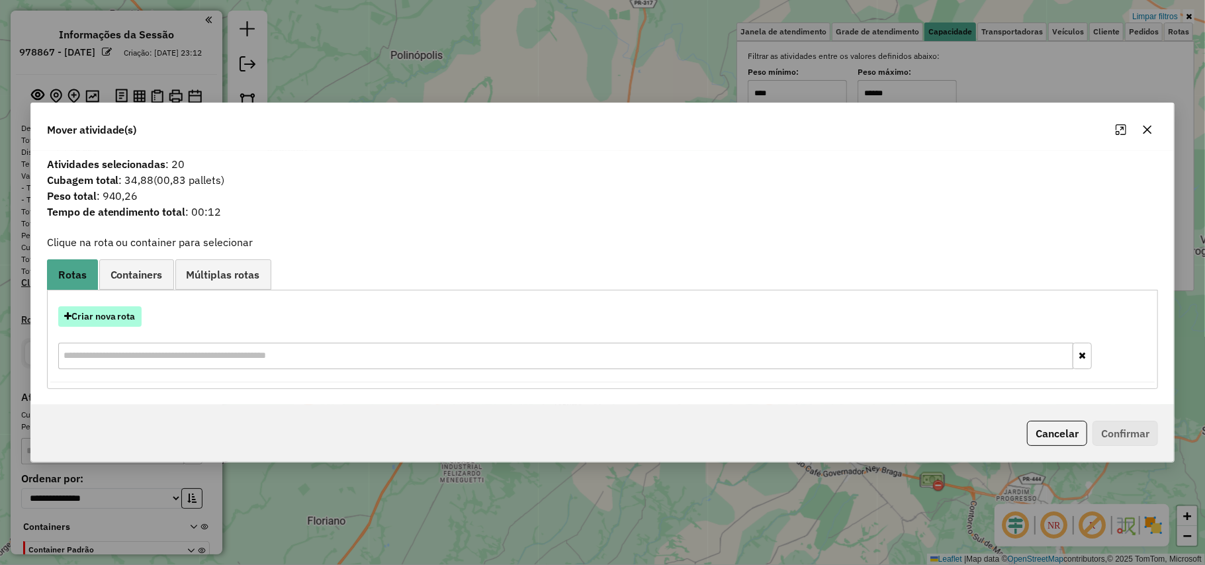
click at [126, 310] on button "Criar nova rota" at bounding box center [99, 316] width 83 height 21
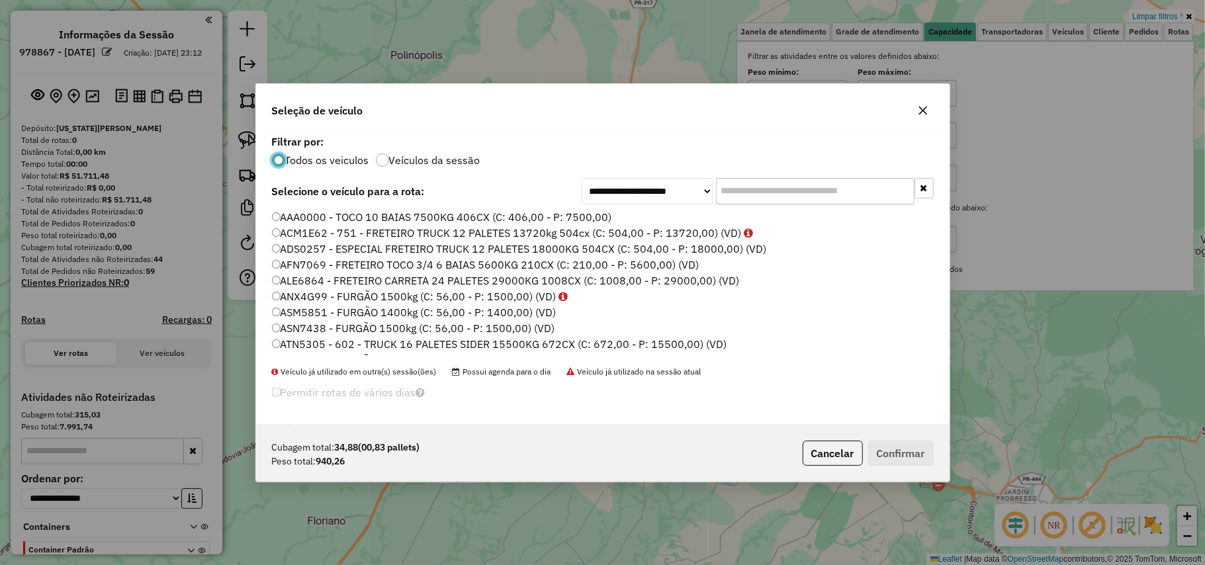
scroll to position [7, 4]
click at [832, 192] on input "text" at bounding box center [815, 191] width 199 height 26
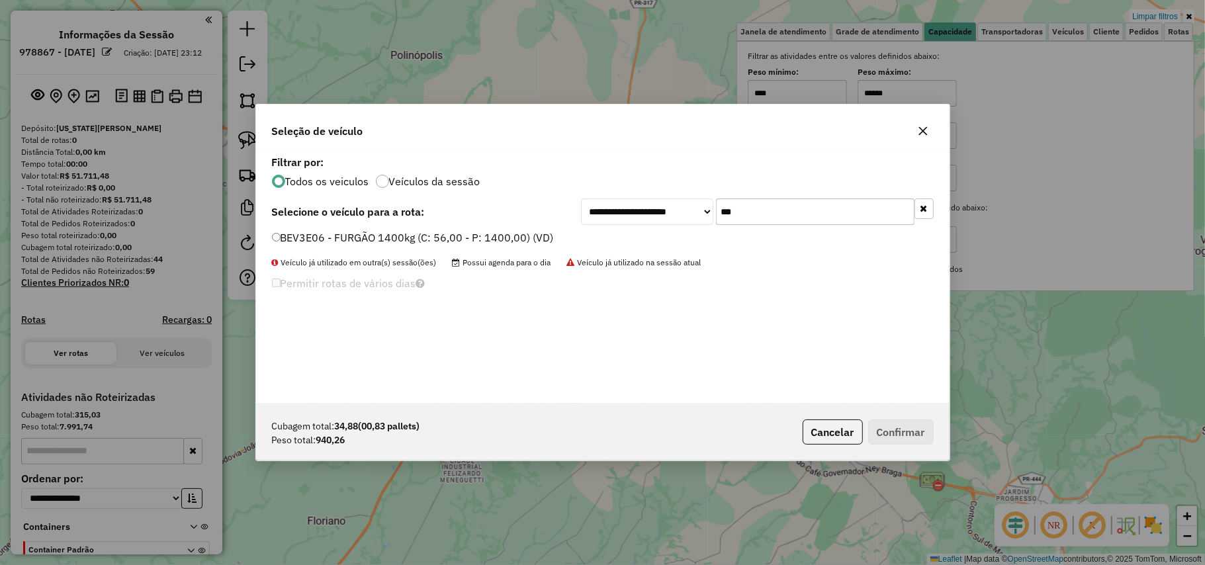
drag, startPoint x: 742, startPoint y: 208, endPoint x: 647, endPoint y: 208, distance: 94.7
click at [647, 208] on div "**********" at bounding box center [757, 212] width 353 height 26
type input "***"
click at [517, 237] on label "ASN7438 - FURGÃO 1500kg (C: 56,00 - P: 1500,00) (VD)" at bounding box center [413, 238] width 283 height 16
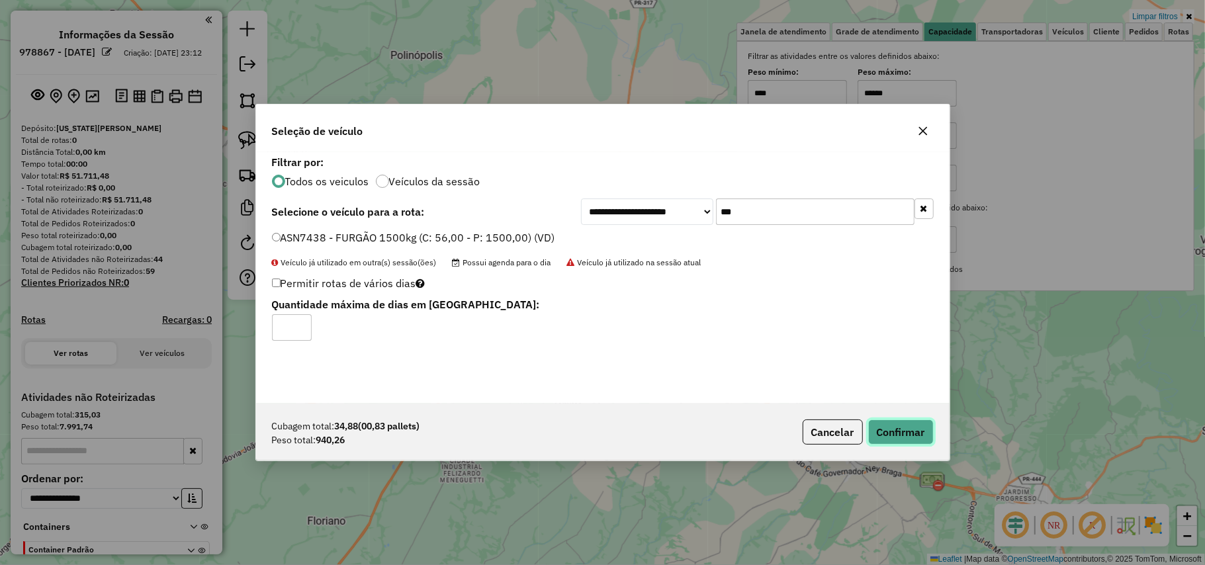
click at [904, 438] on button "Confirmar" at bounding box center [902, 432] width 66 height 25
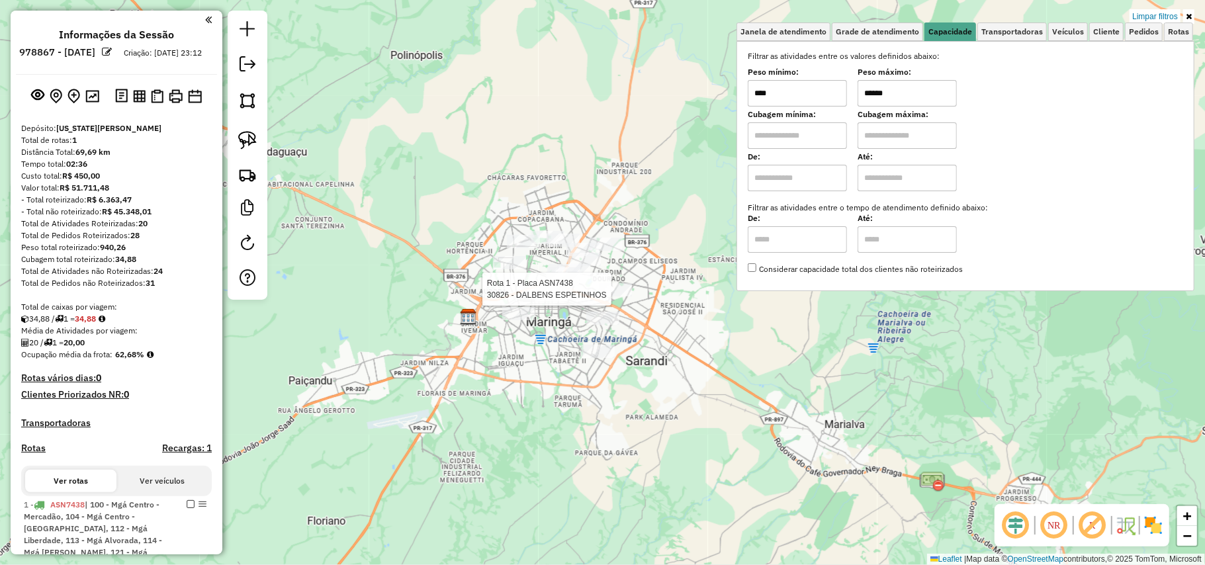
select select "**********"
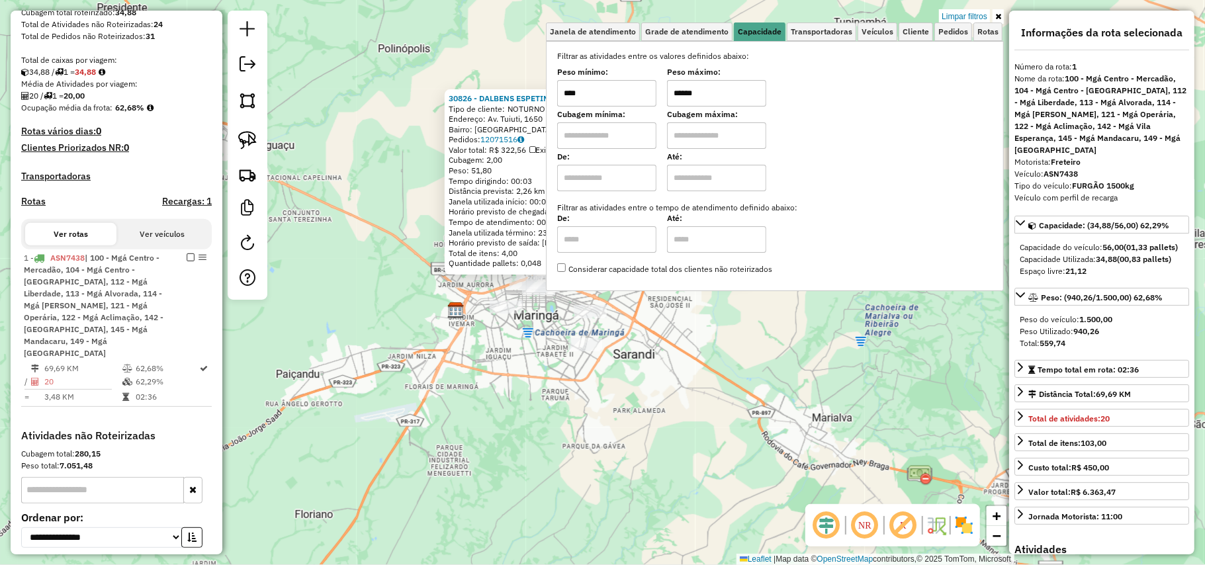
scroll to position [360, 0]
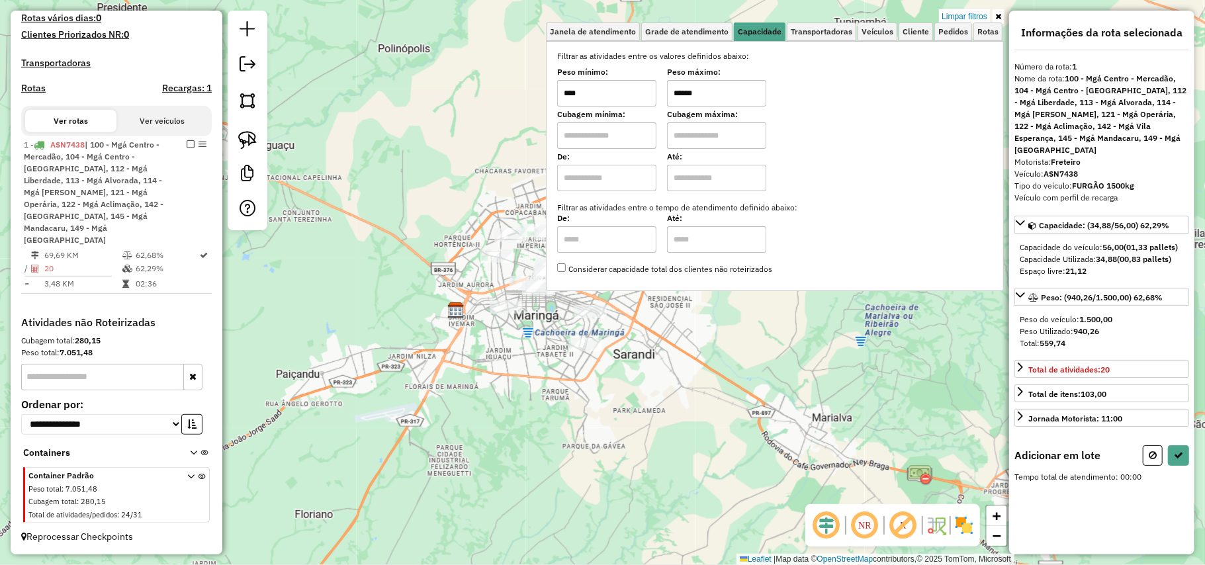
click at [748, 93] on input "******" at bounding box center [716, 93] width 99 height 26
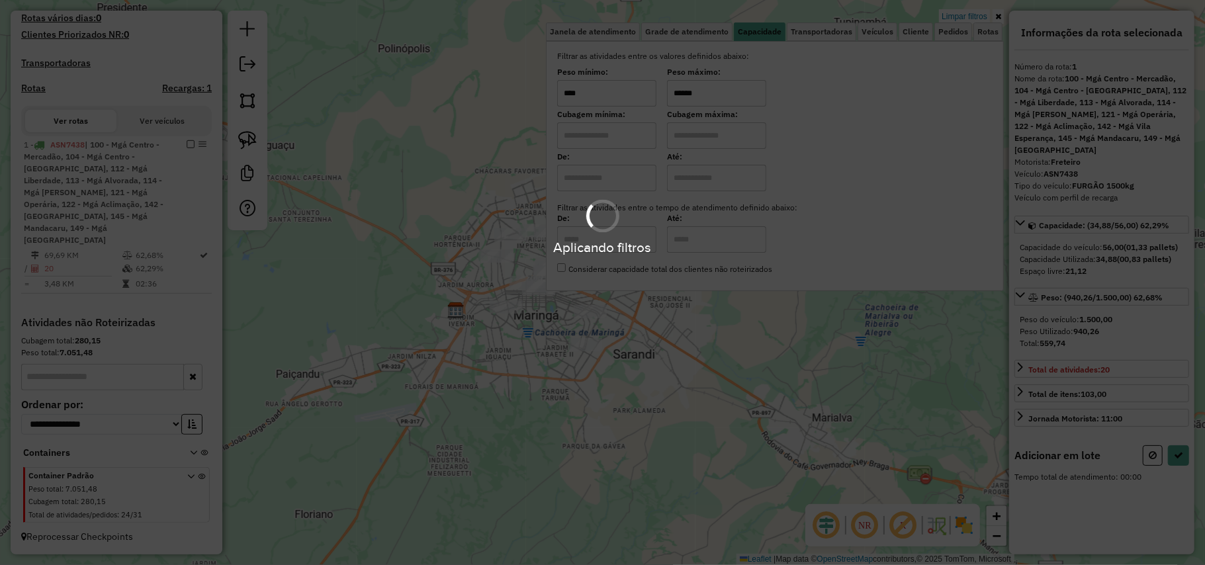
type input "******"
click at [650, 405] on div "Limpar filtros Janela de atendimento Grade de atendimento Capacidade Transporta…" at bounding box center [602, 282] width 1205 height 565
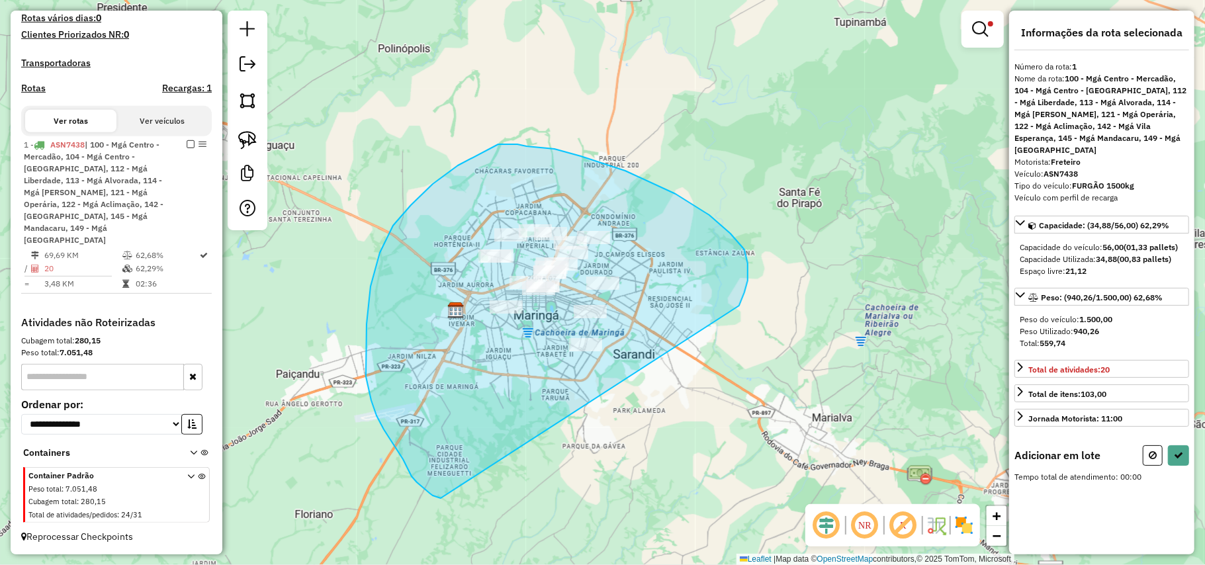
drag, startPoint x: 745, startPoint y: 293, endPoint x: 441, endPoint y: 498, distance: 367.0
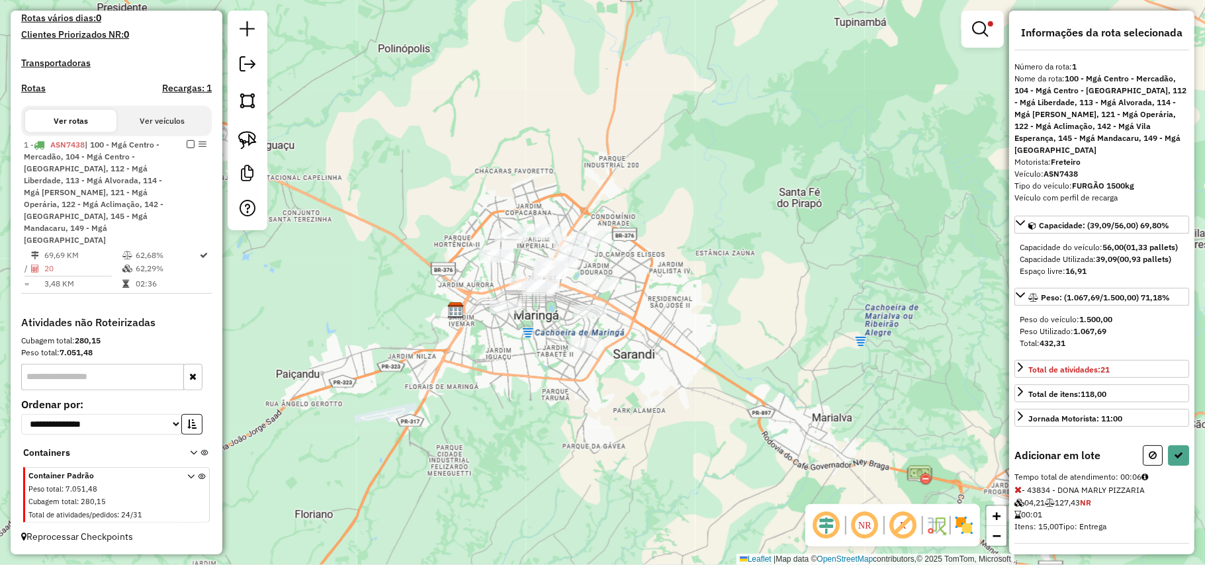
select select "**********"
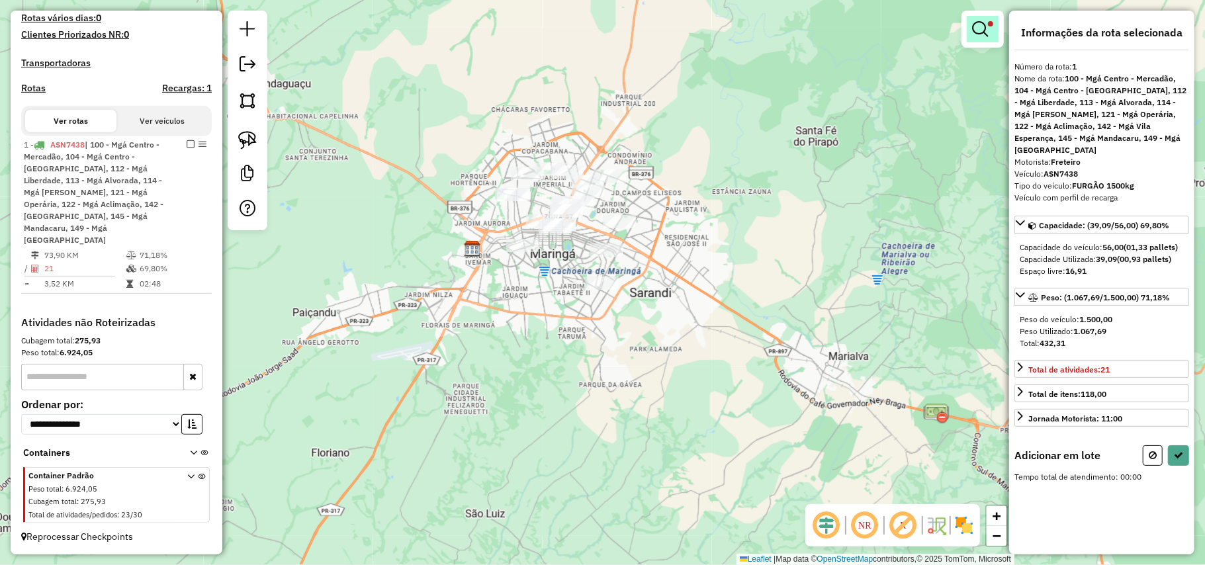
click at [994, 26] on link at bounding box center [983, 29] width 32 height 26
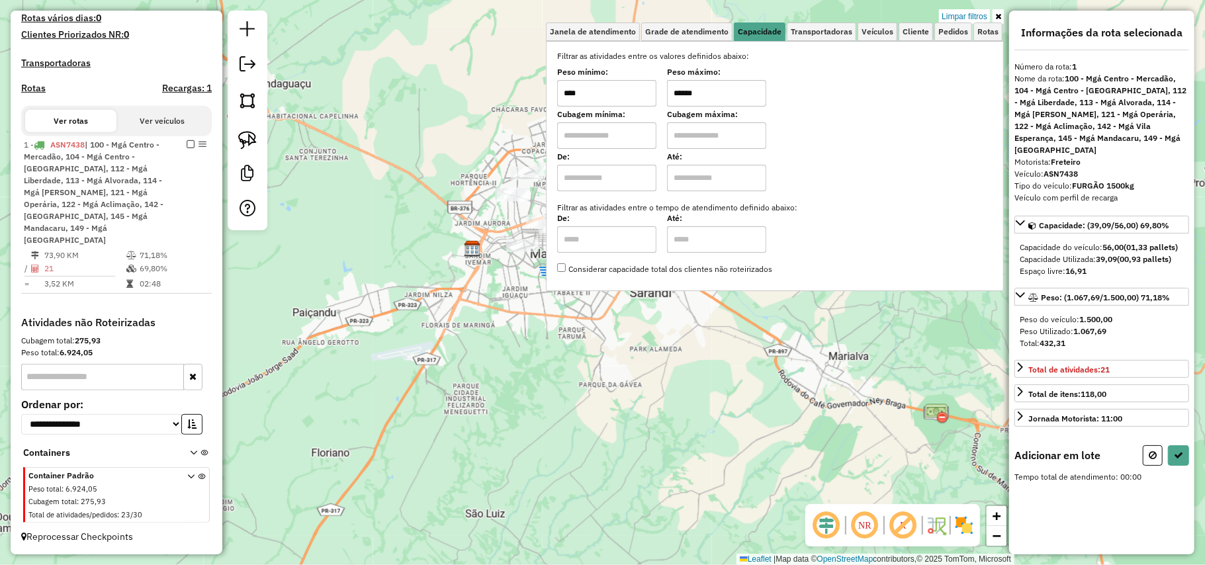
click at [747, 91] on input "******" at bounding box center [716, 93] width 99 height 26
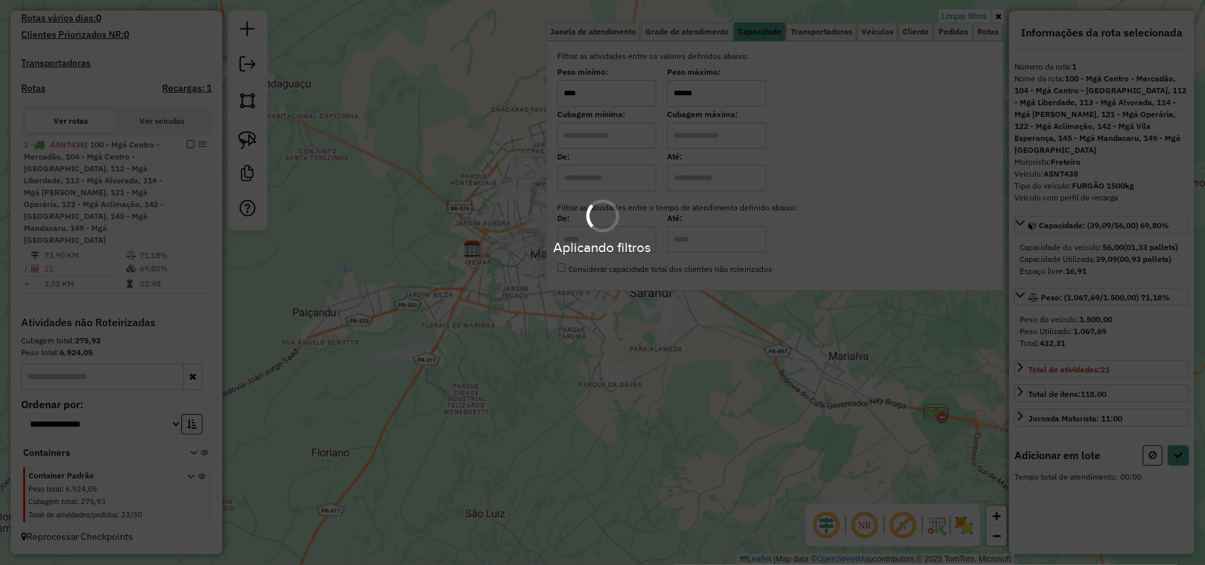
type input "******"
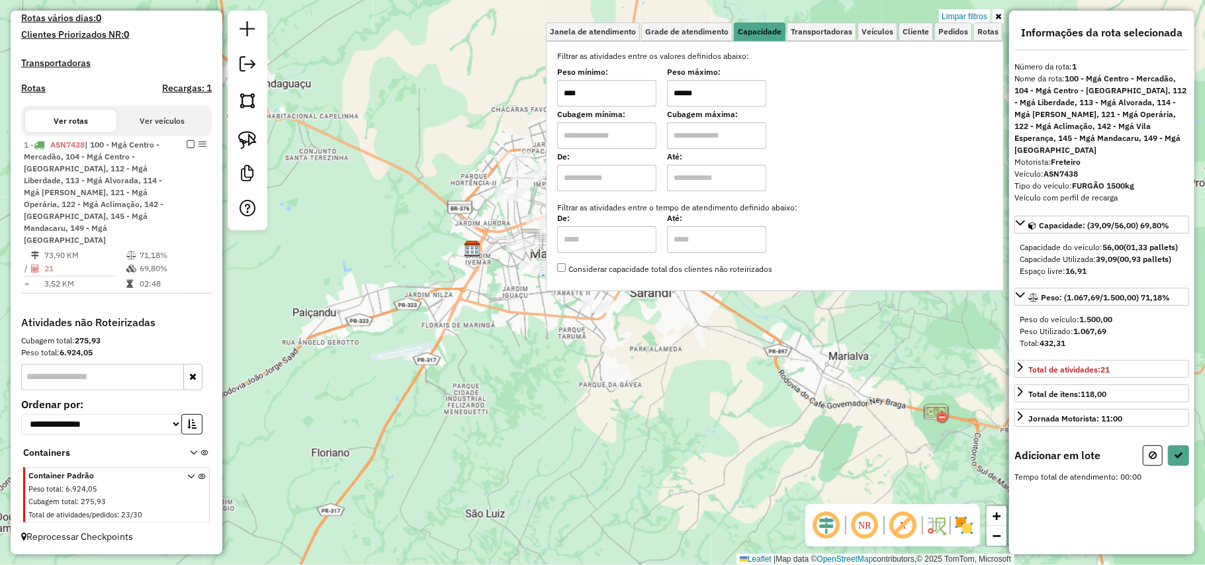
click at [610, 413] on div "Limpar filtros Janela de atendimento Grade de atendimento Capacidade Transporta…" at bounding box center [602, 282] width 1205 height 565
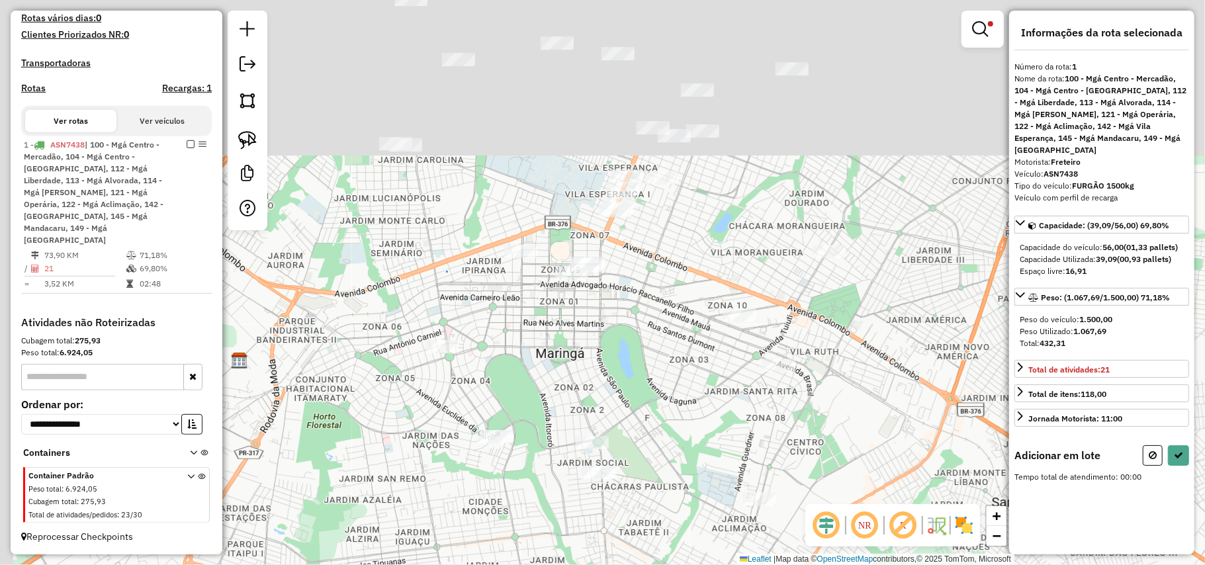
drag, startPoint x: 739, startPoint y: 374, endPoint x: 745, endPoint y: 365, distance: 10.1
click at [763, 402] on div "Limpar filtros Janela de atendimento Grade de atendimento Capacidade Transporta…" at bounding box center [602, 282] width 1205 height 565
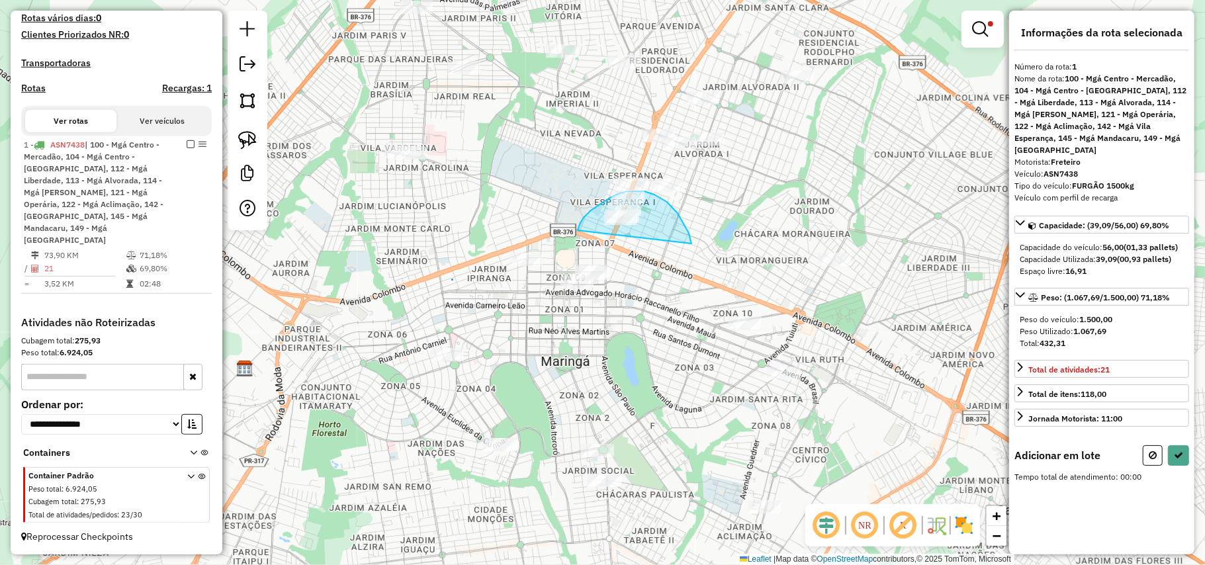
drag, startPoint x: 674, startPoint y: 209, endPoint x: 578, endPoint y: 231, distance: 98.4
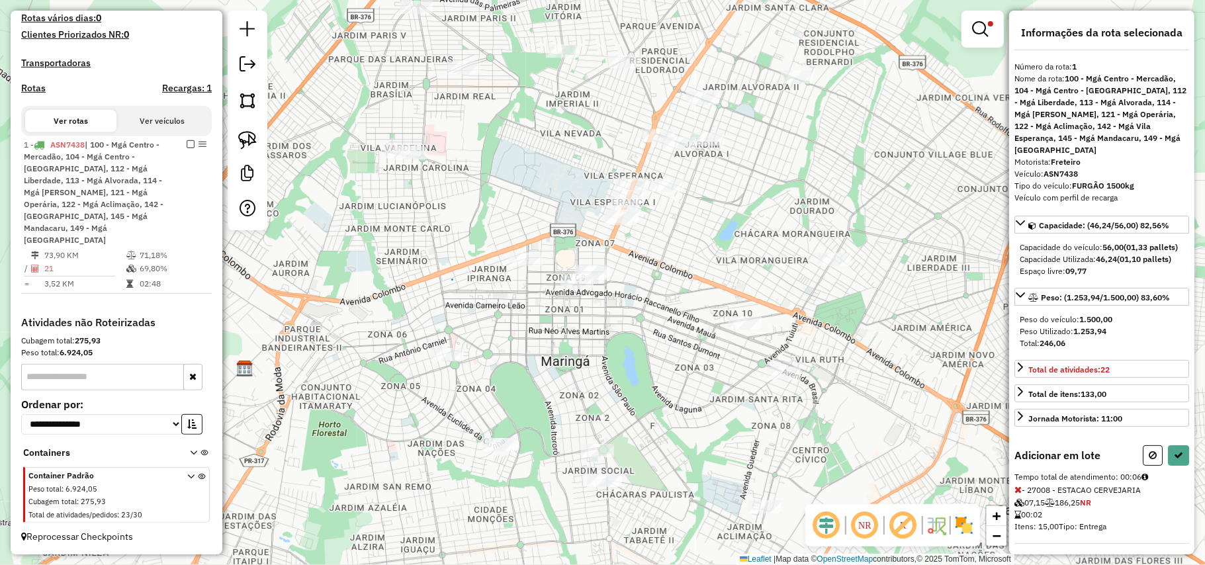
select select "**********"
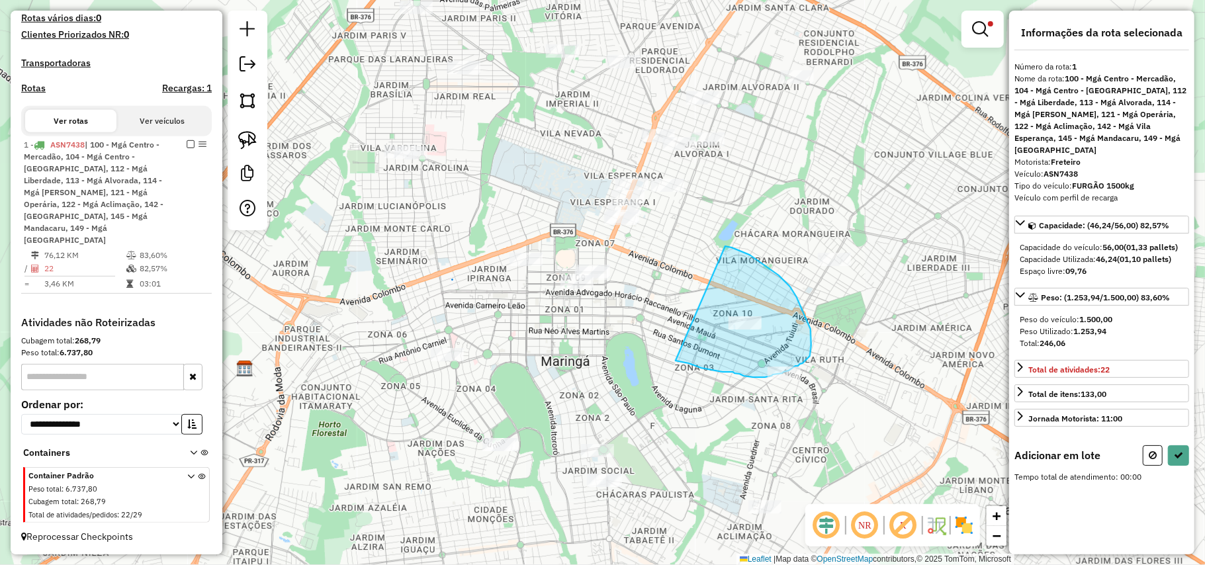
drag, startPoint x: 698, startPoint y: 366, endPoint x: 726, endPoint y: 246, distance: 123.0
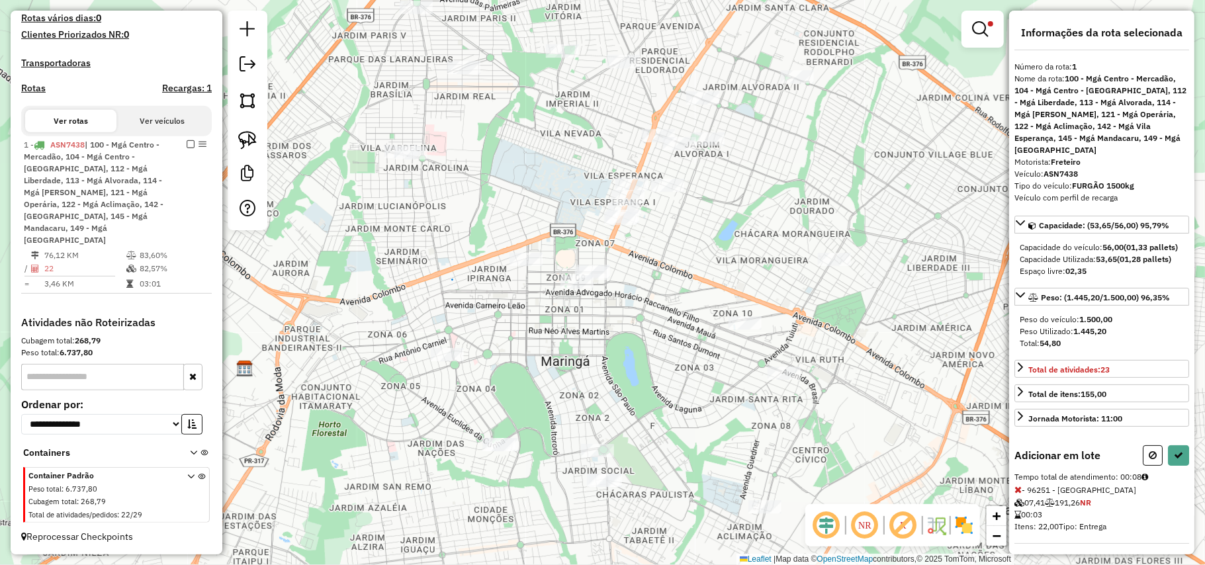
select select "**********"
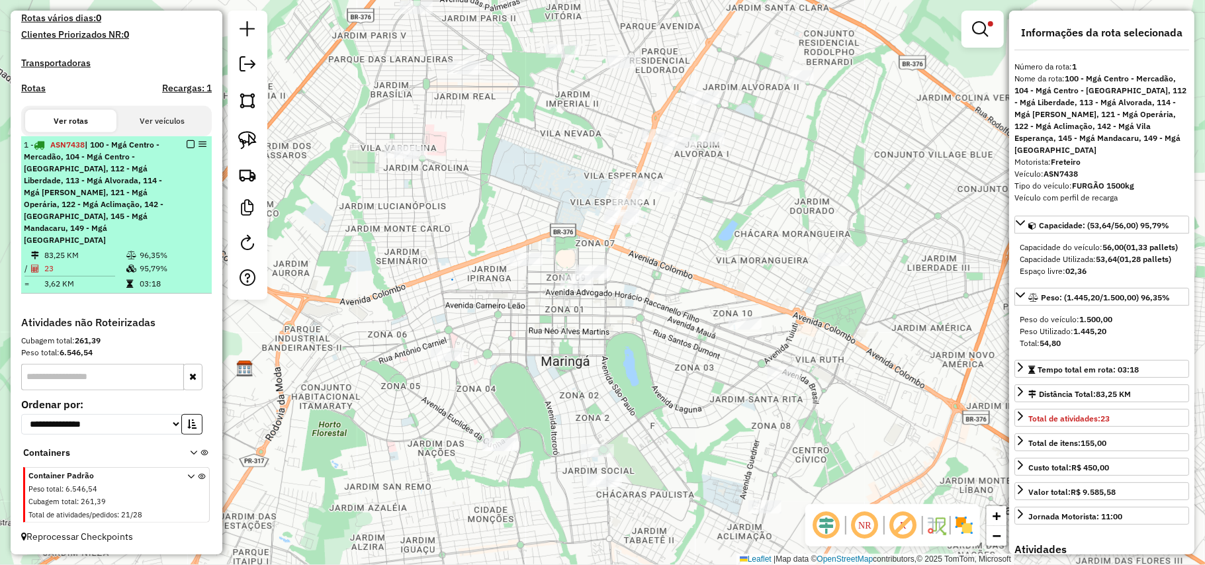
click at [187, 148] on em at bounding box center [191, 144] width 8 height 8
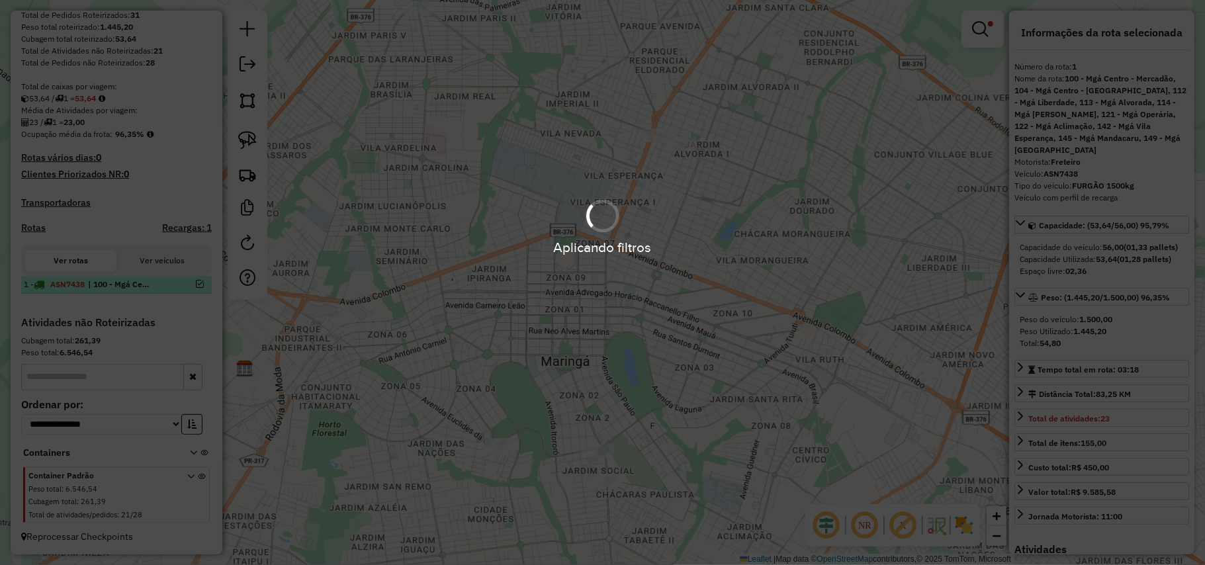
scroll to position [233, 0]
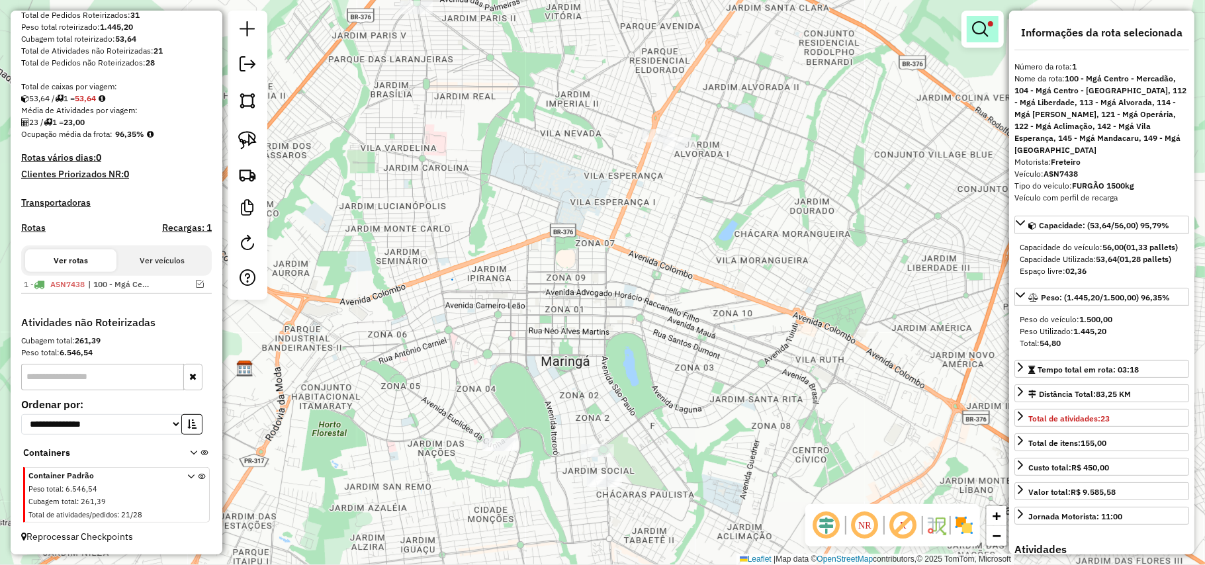
click at [976, 30] on em at bounding box center [980, 29] width 16 height 16
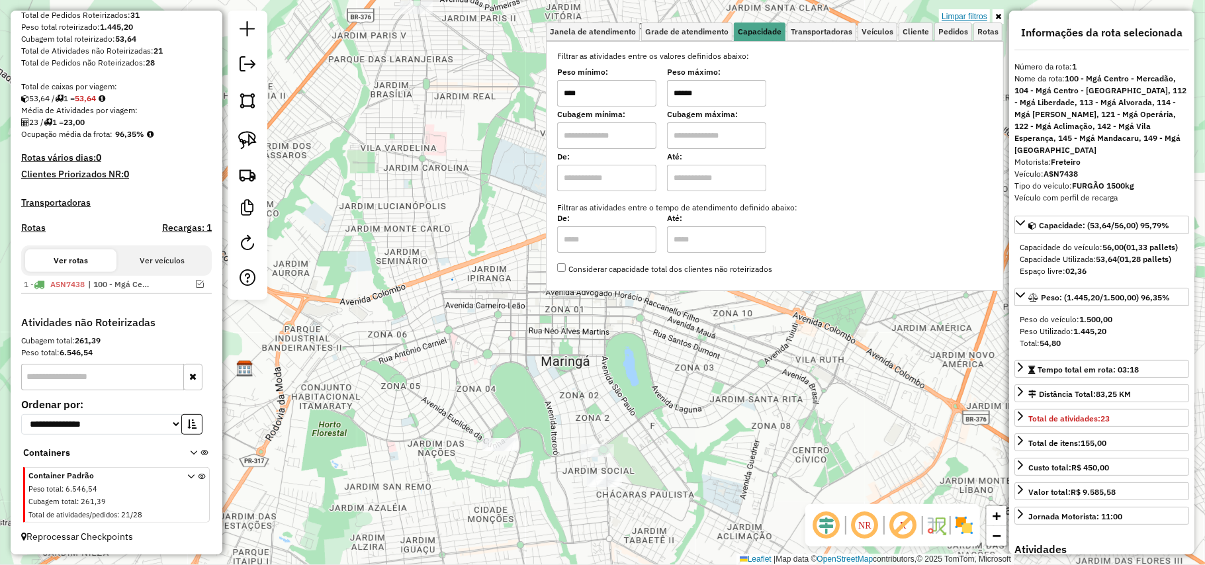
click at [977, 19] on link "Limpar filtros" at bounding box center [964, 16] width 51 height 15
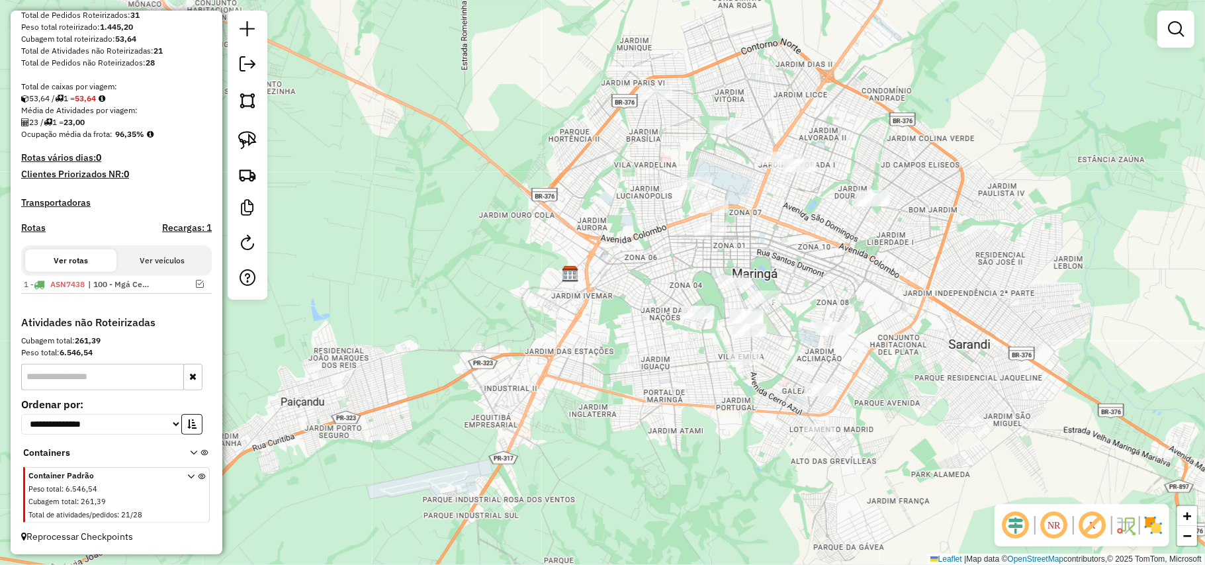
drag, startPoint x: 921, startPoint y: 237, endPoint x: 906, endPoint y: 184, distance: 55.3
click at [906, 184] on div "Janela de atendimento Grade de atendimento Capacidade Transportadoras Veículos …" at bounding box center [602, 282] width 1205 height 565
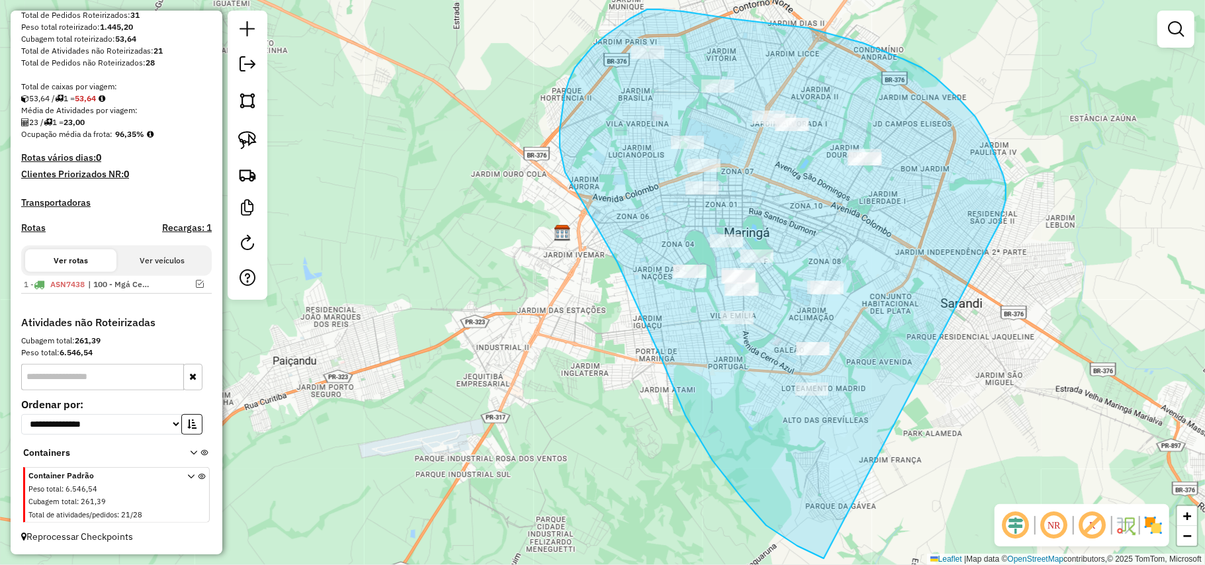
drag, startPoint x: 1004, startPoint y: 208, endPoint x: 898, endPoint y: 581, distance: 388.1
click at [898, 565] on html "Aplicando filtros Pop-up bloqueado! Seu navegador bloqueou automáticamente a ab…" at bounding box center [602, 282] width 1205 height 565
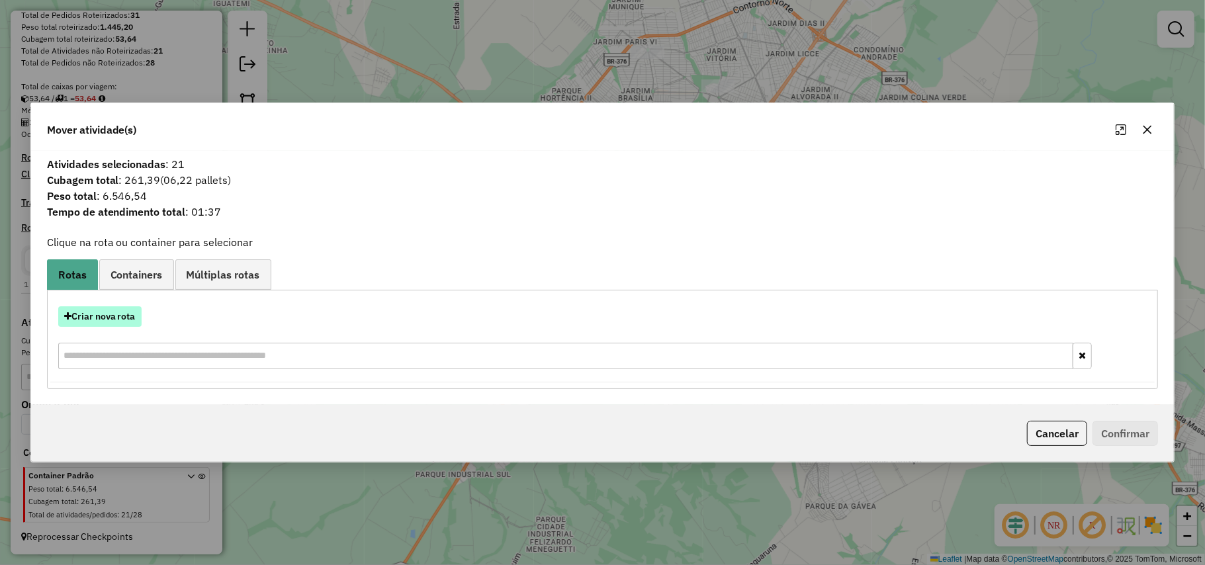
click at [113, 306] on button "Criar nova rota" at bounding box center [99, 316] width 83 height 21
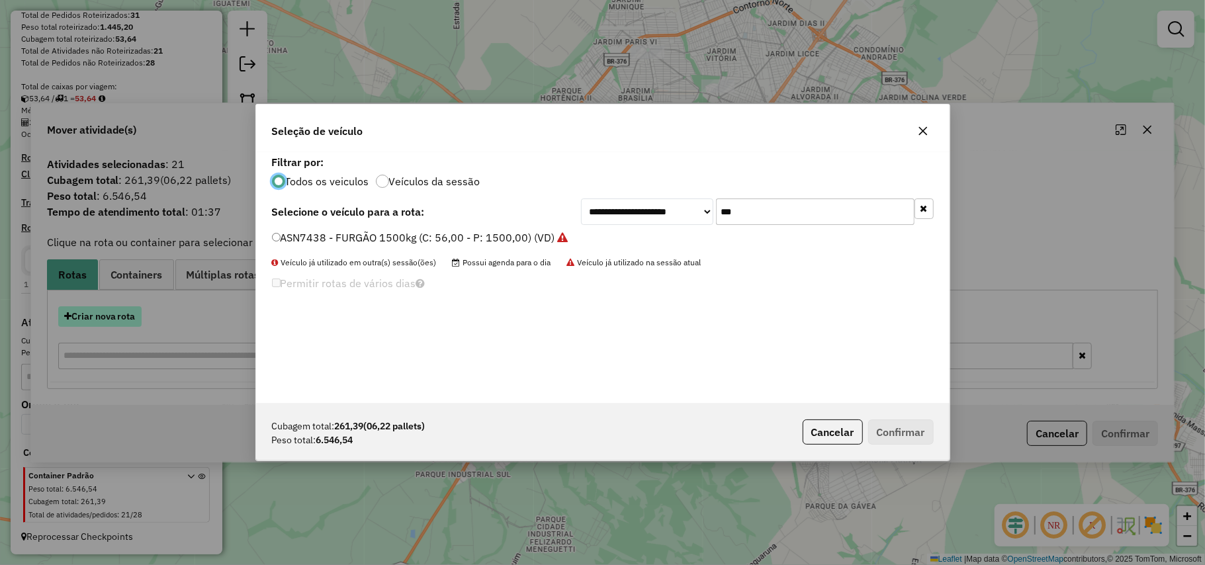
scroll to position [7, 4]
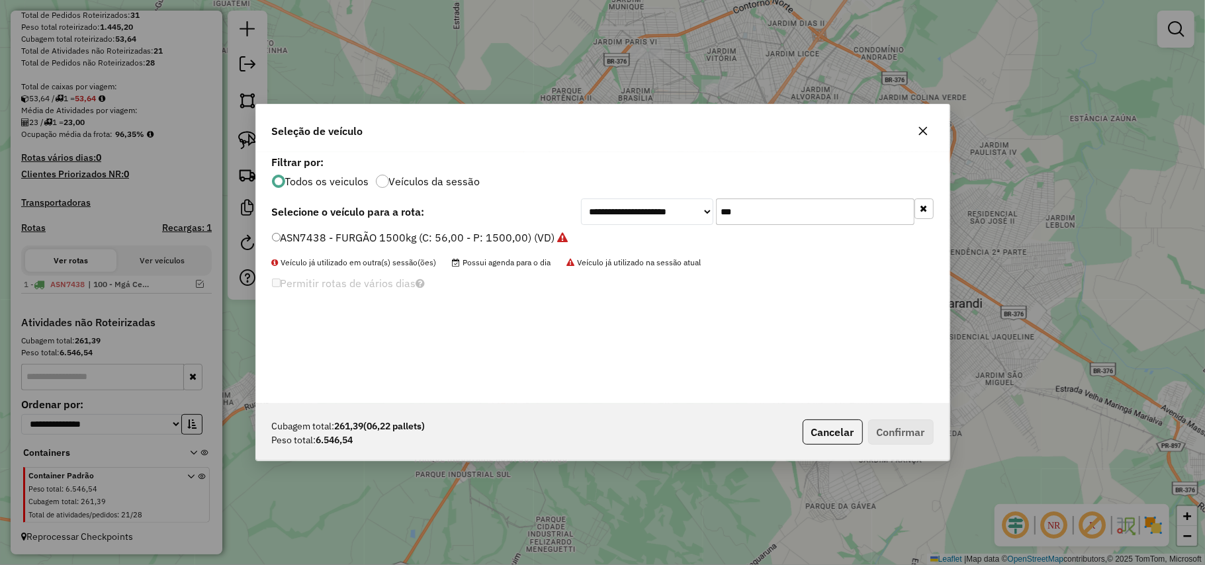
drag, startPoint x: 774, startPoint y: 223, endPoint x: 673, endPoint y: 218, distance: 100.7
click at [673, 218] on div "**********" at bounding box center [757, 212] width 353 height 26
type input "***"
click at [630, 236] on label "DPB7H61 - TOCO 10 BAIAS 7500KG 406CX (C: 406,00 - P: 7500,00) (VD)" at bounding box center [454, 238] width 365 height 16
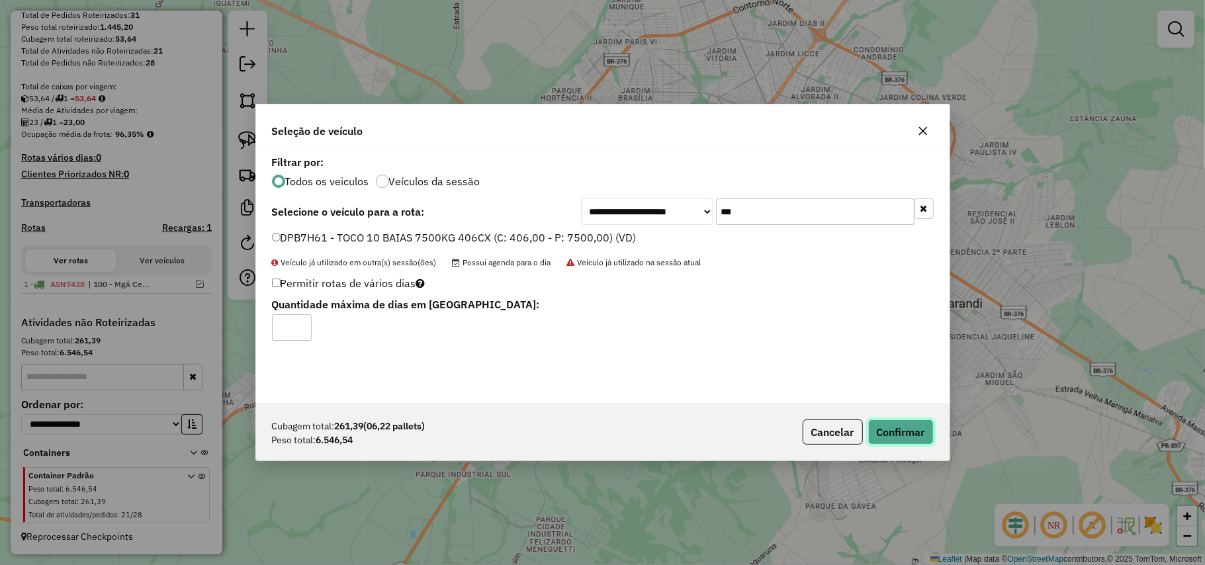
click at [896, 434] on button "Confirmar" at bounding box center [902, 432] width 66 height 25
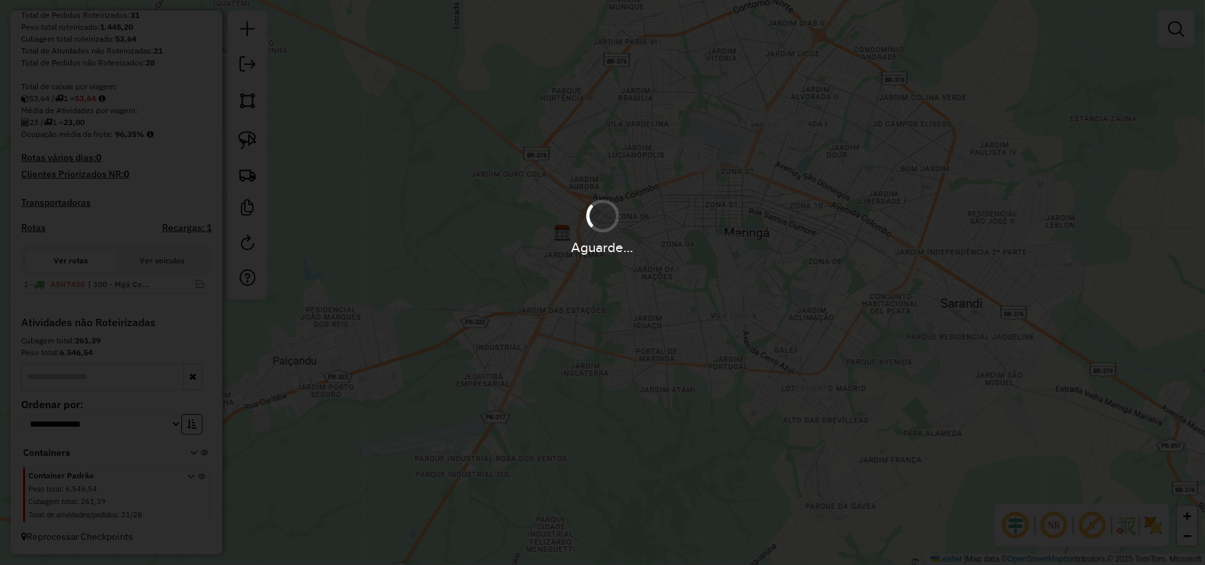
scroll to position [196, 0]
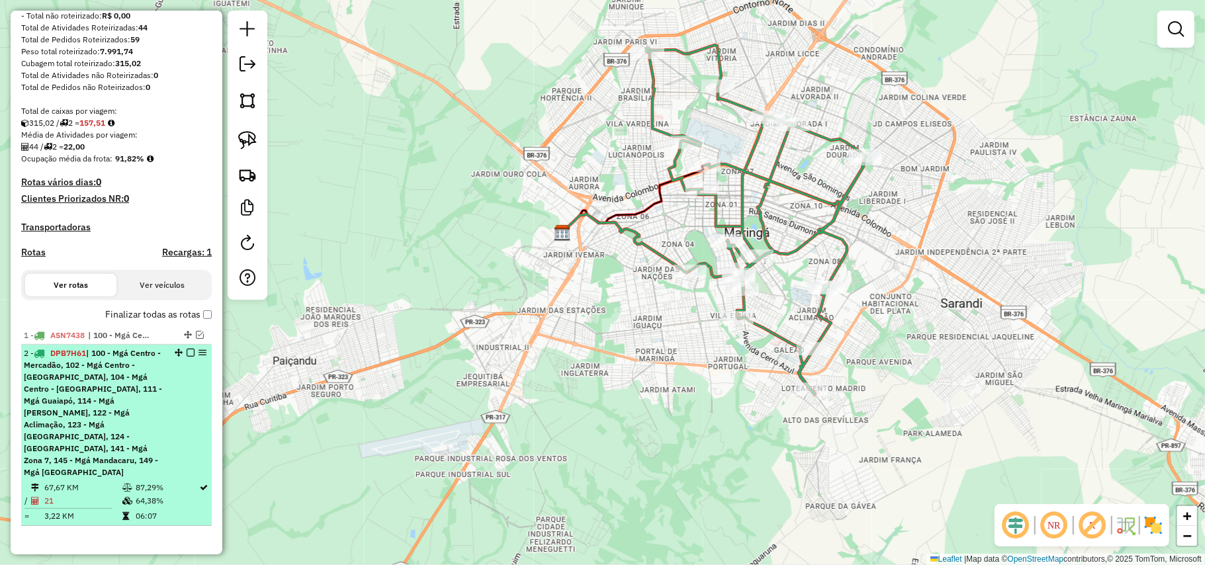
click at [187, 357] on em at bounding box center [191, 353] width 8 height 8
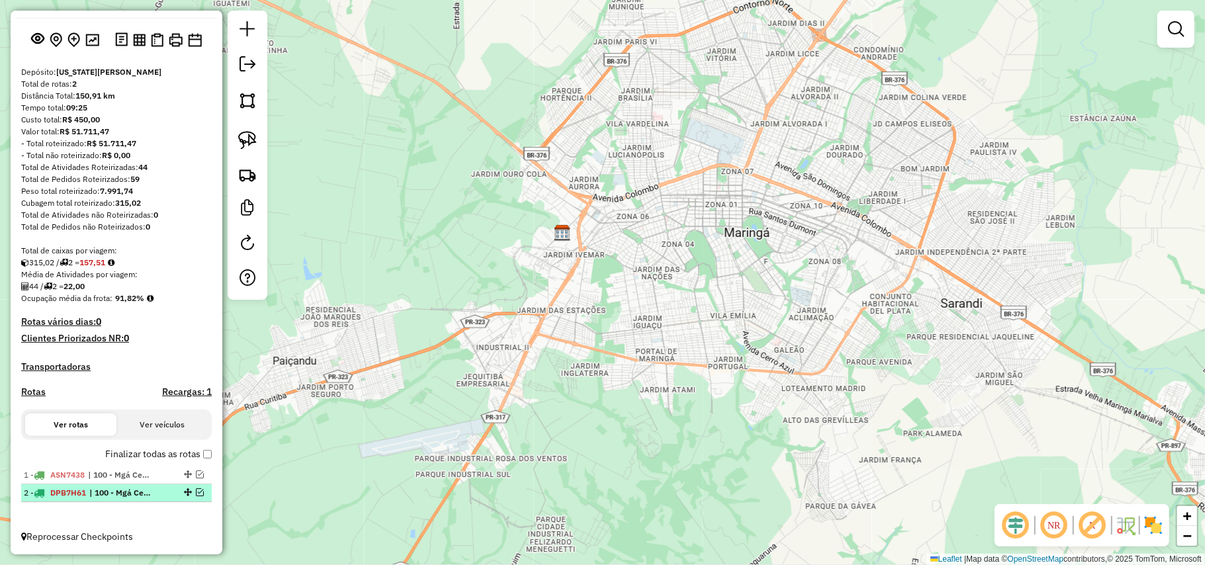
scroll to position [68, 0]
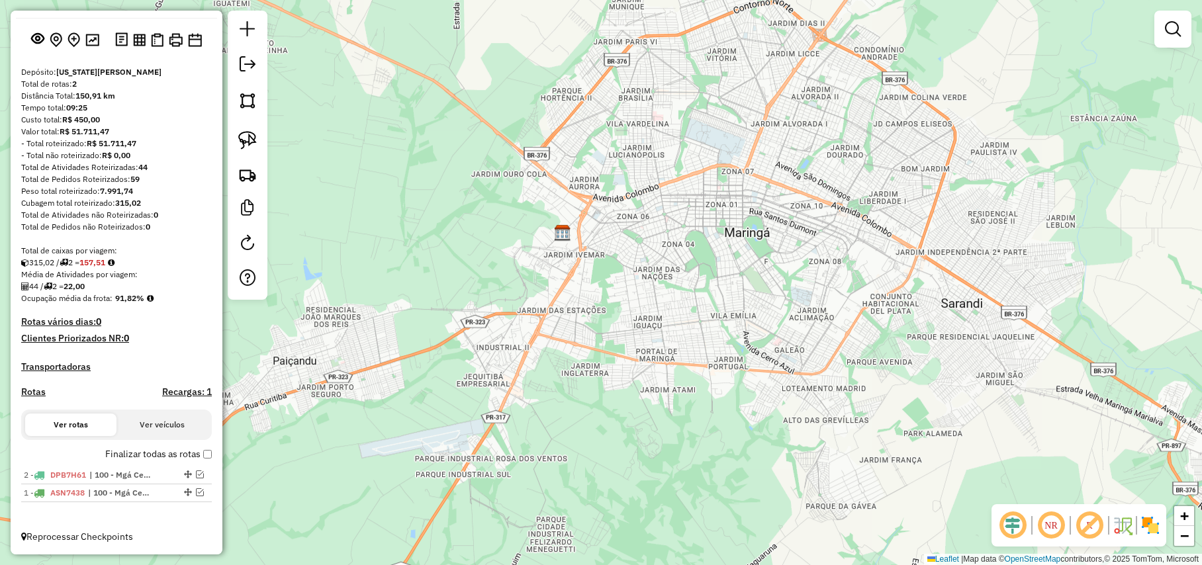
drag, startPoint x: 183, startPoint y: 474, endPoint x: 176, endPoint y: 507, distance: 33.8
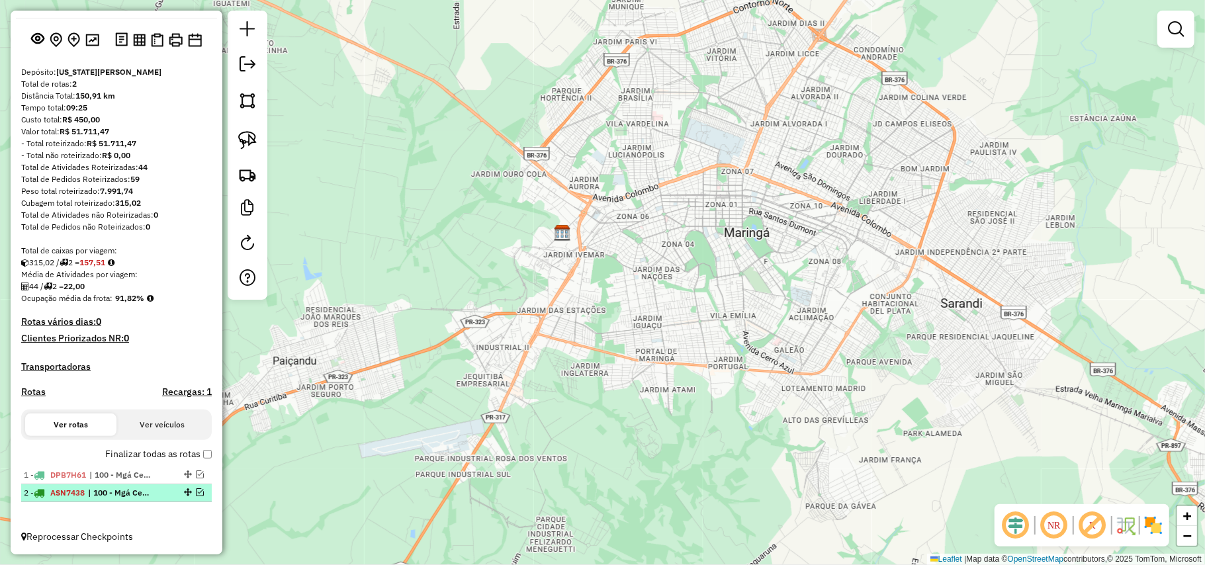
click at [152, 494] on div "2 - ASN7438 | 100 - Mgá Centro - Mercadão, 104 - Mgá Centro - Humaitá, 112 - Mg…" at bounding box center [94, 493] width 140 height 12
select select "**********"
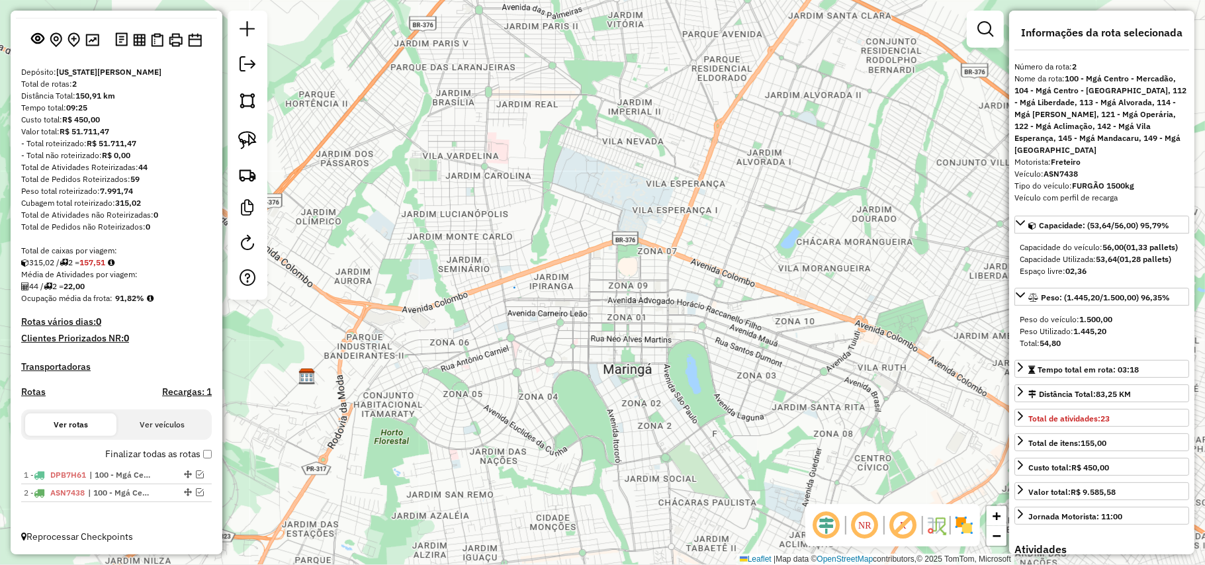
scroll to position [530, 0]
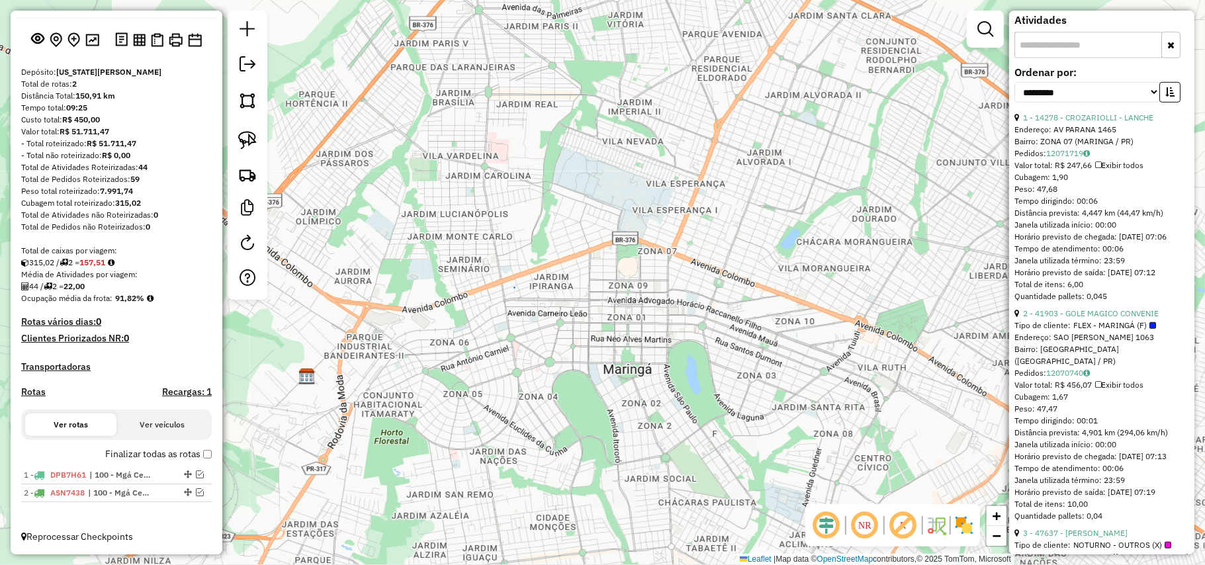
drag, startPoint x: 1017, startPoint y: 112, endPoint x: 983, endPoint y: 259, distance: 151.6
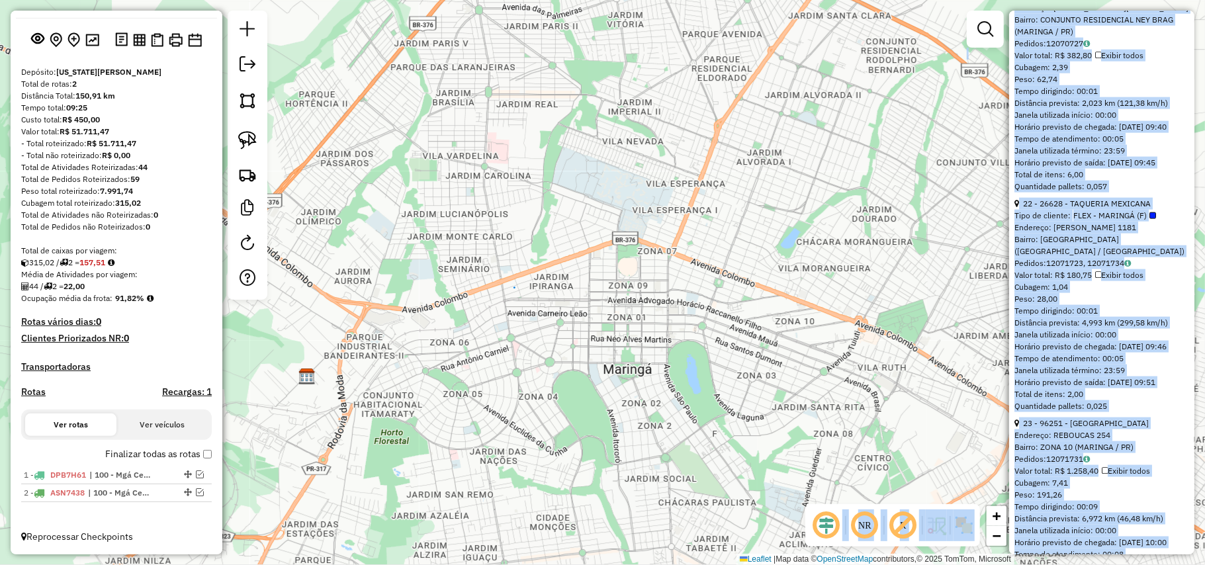
scroll to position [5066, 0]
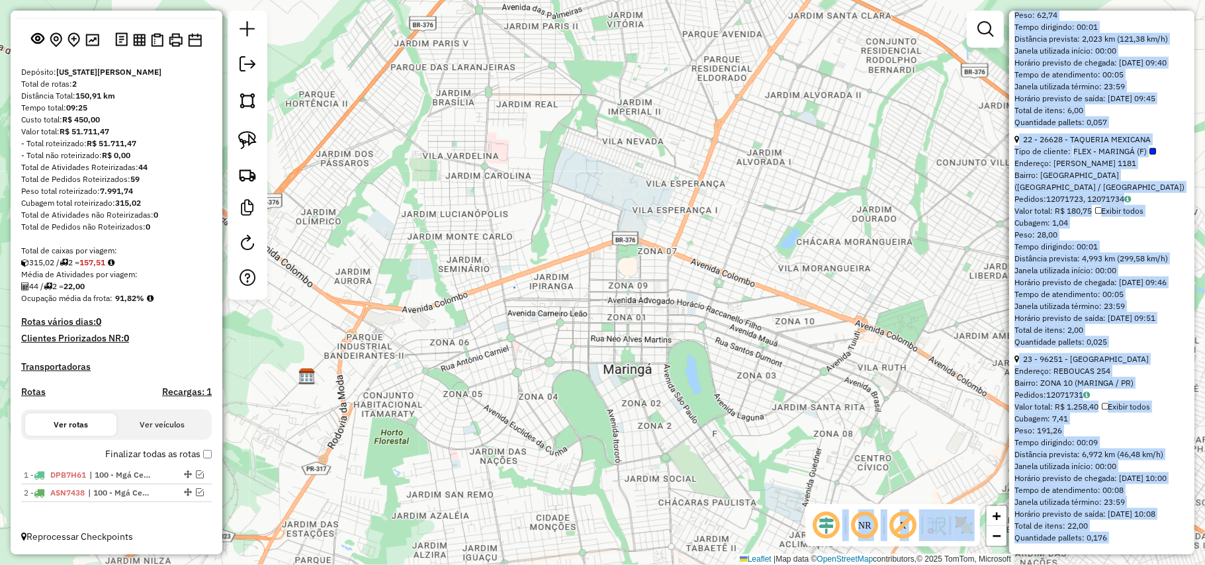
drag, startPoint x: 1020, startPoint y: 120, endPoint x: 1137, endPoint y: 539, distance: 434.3
copy ul "1 - 14278 - CROZARIOLLI - LANCHE Endereço: AV PARANA 1465 Bairro: ZONA 07 (MARI…"
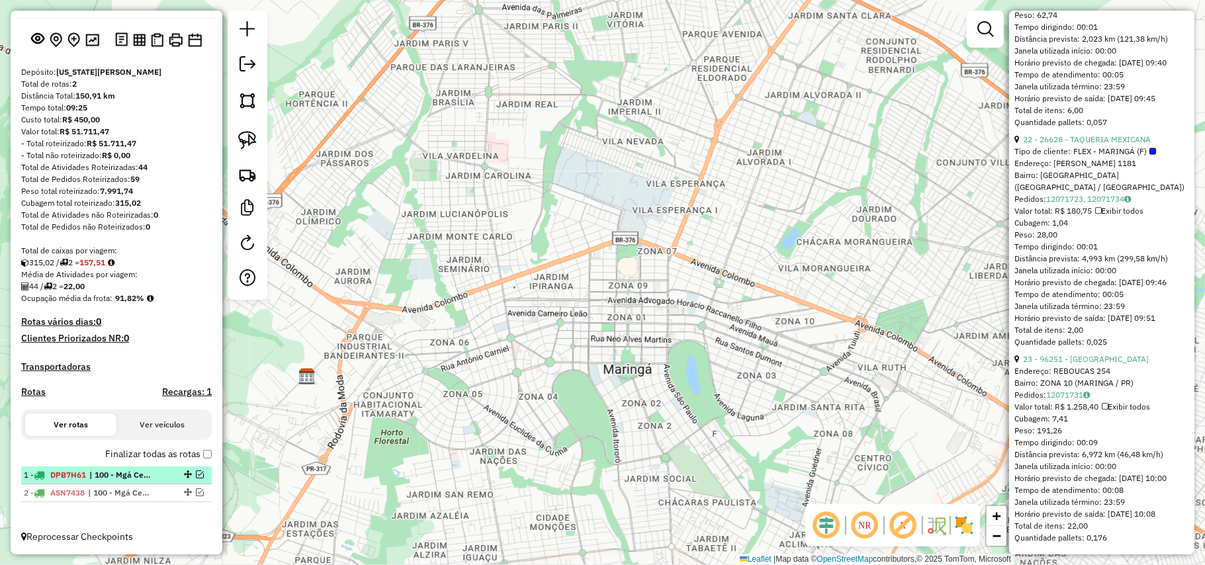
click at [102, 478] on span "| 100 - Mgá Centro - Mercadão, 102 - Mgá Centro - Cerro Azul, 104 - Mgá Centro …" at bounding box center [119, 475] width 61 height 12
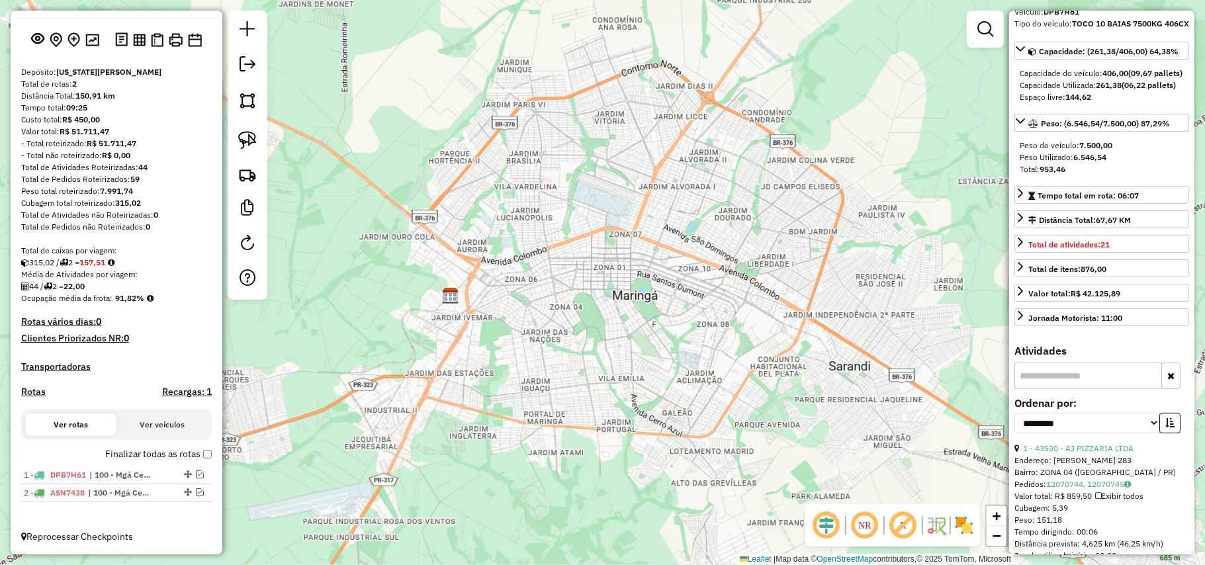
scroll to position [265, 0]
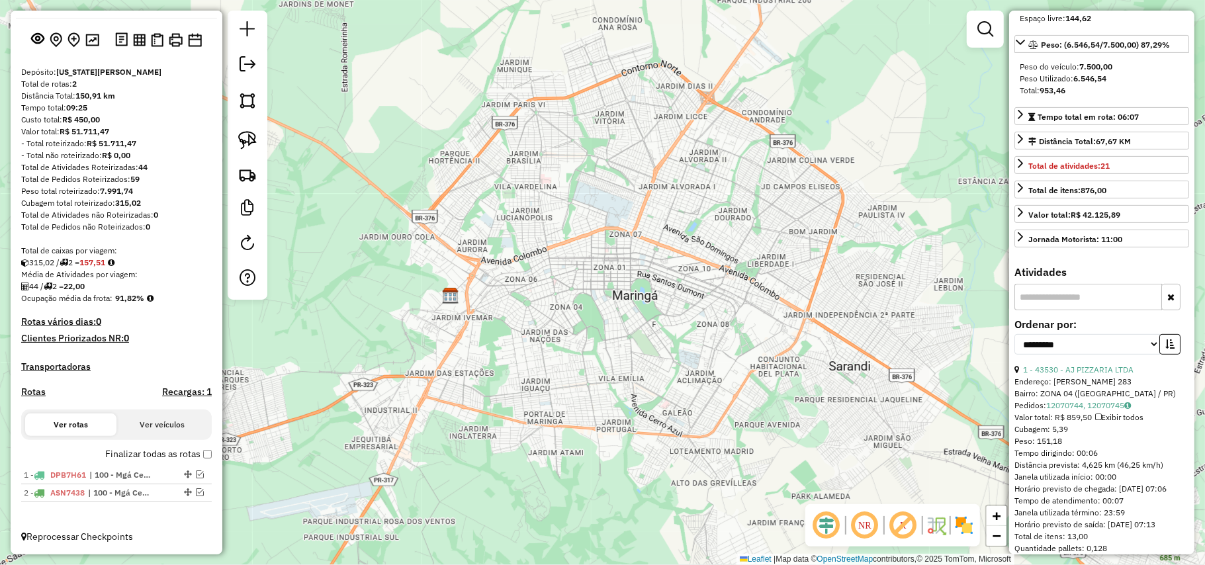
drag, startPoint x: 1116, startPoint y: 548, endPoint x: 1018, endPoint y: 385, distance: 190.6
copy ul "1 - 43530 - AJ PIZZARIA LTDA Endereço: EUCLIDES DA CUNHA 283 Bairro: ZONA 04 (M…"
click at [240, 66] on em at bounding box center [248, 64] width 16 height 16
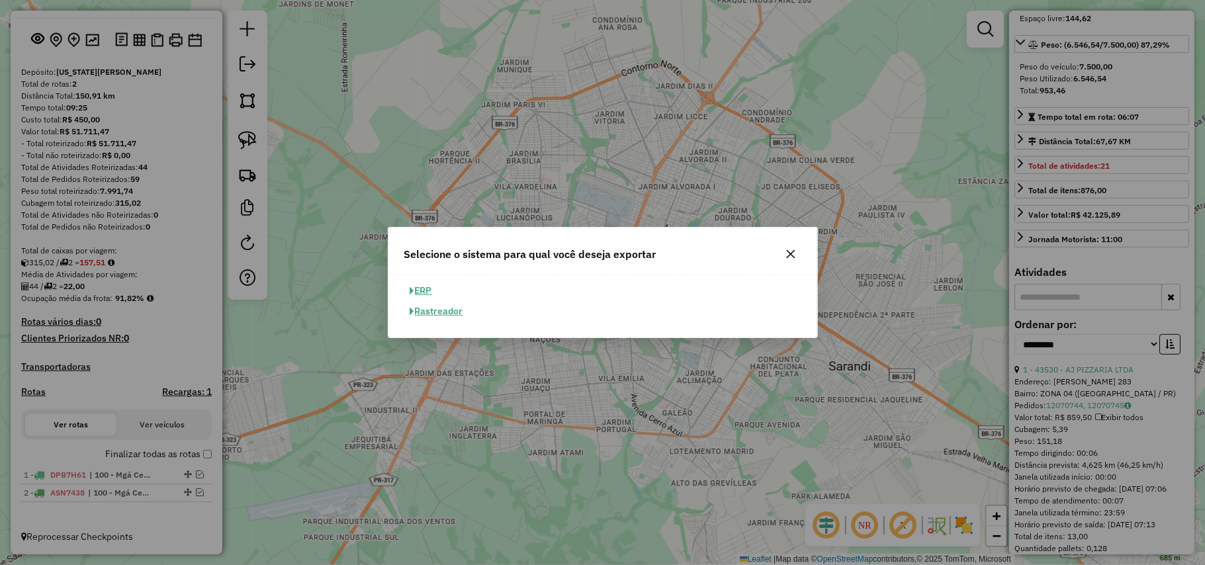
click at [421, 289] on button "ERP" at bounding box center [421, 291] width 34 height 21
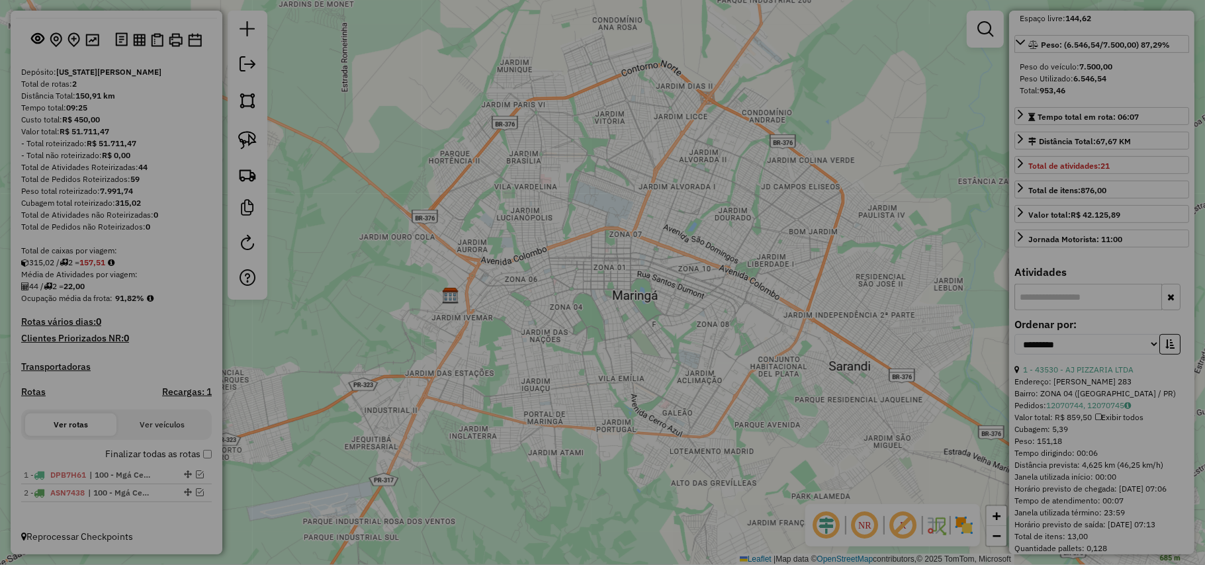
select select "**"
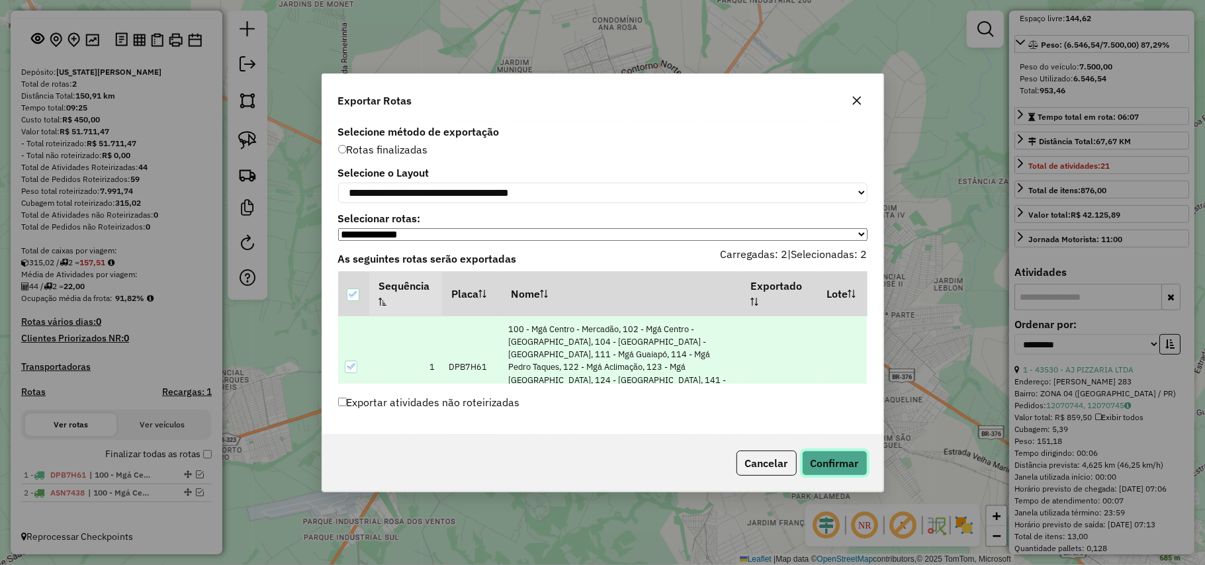
click at [820, 467] on button "Confirmar" at bounding box center [835, 463] width 66 height 25
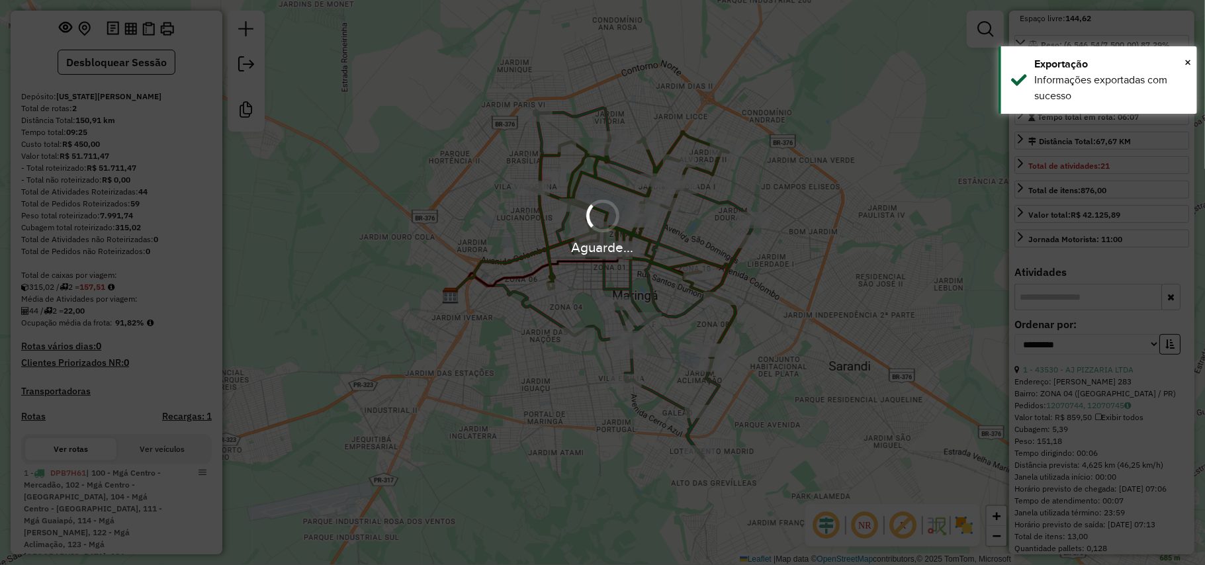
scroll to position [303, 0]
